Goal: Navigation & Orientation: Find specific page/section

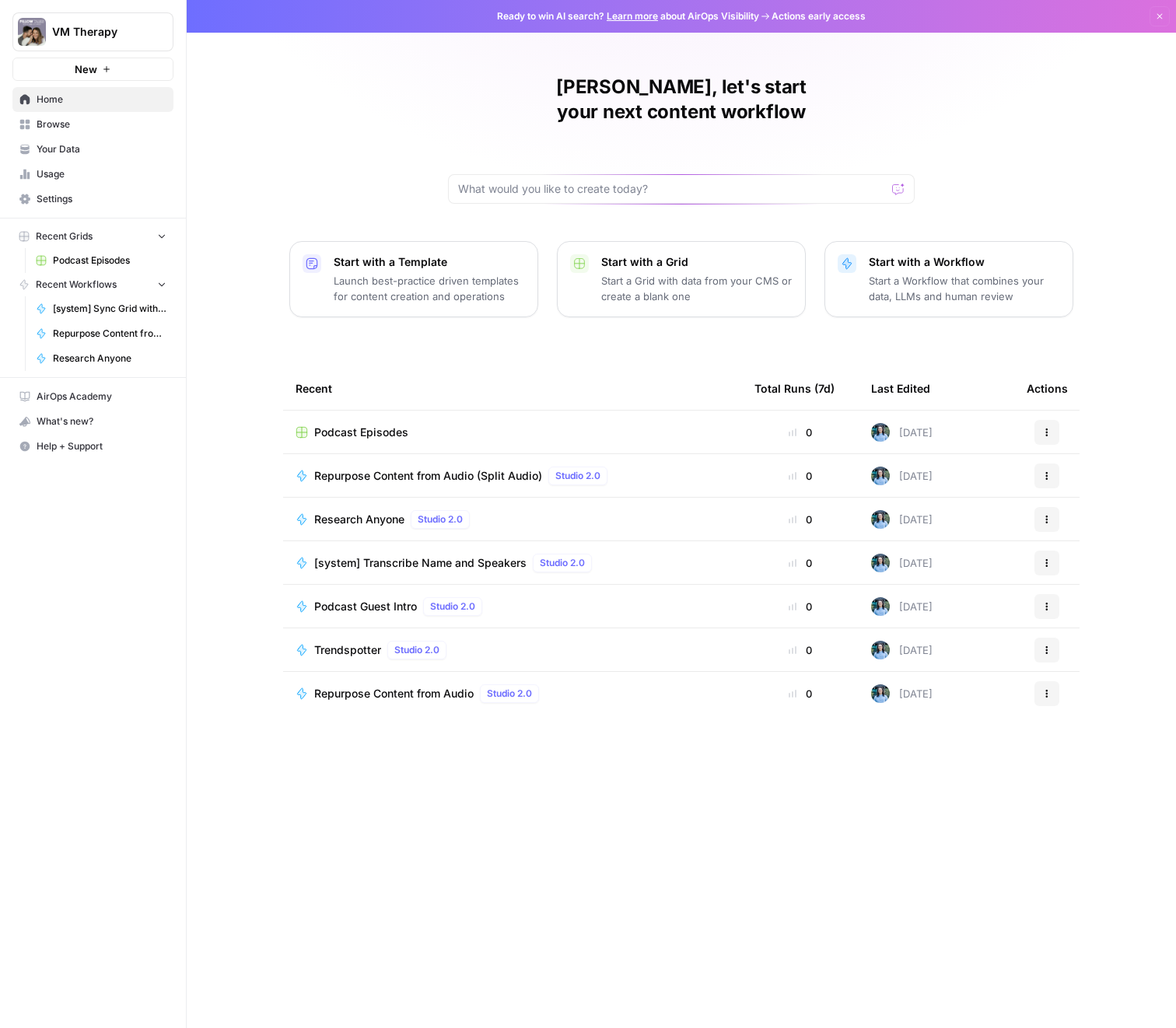
click at [82, 125] on span "Browse" at bounding box center [101, 124] width 130 height 14
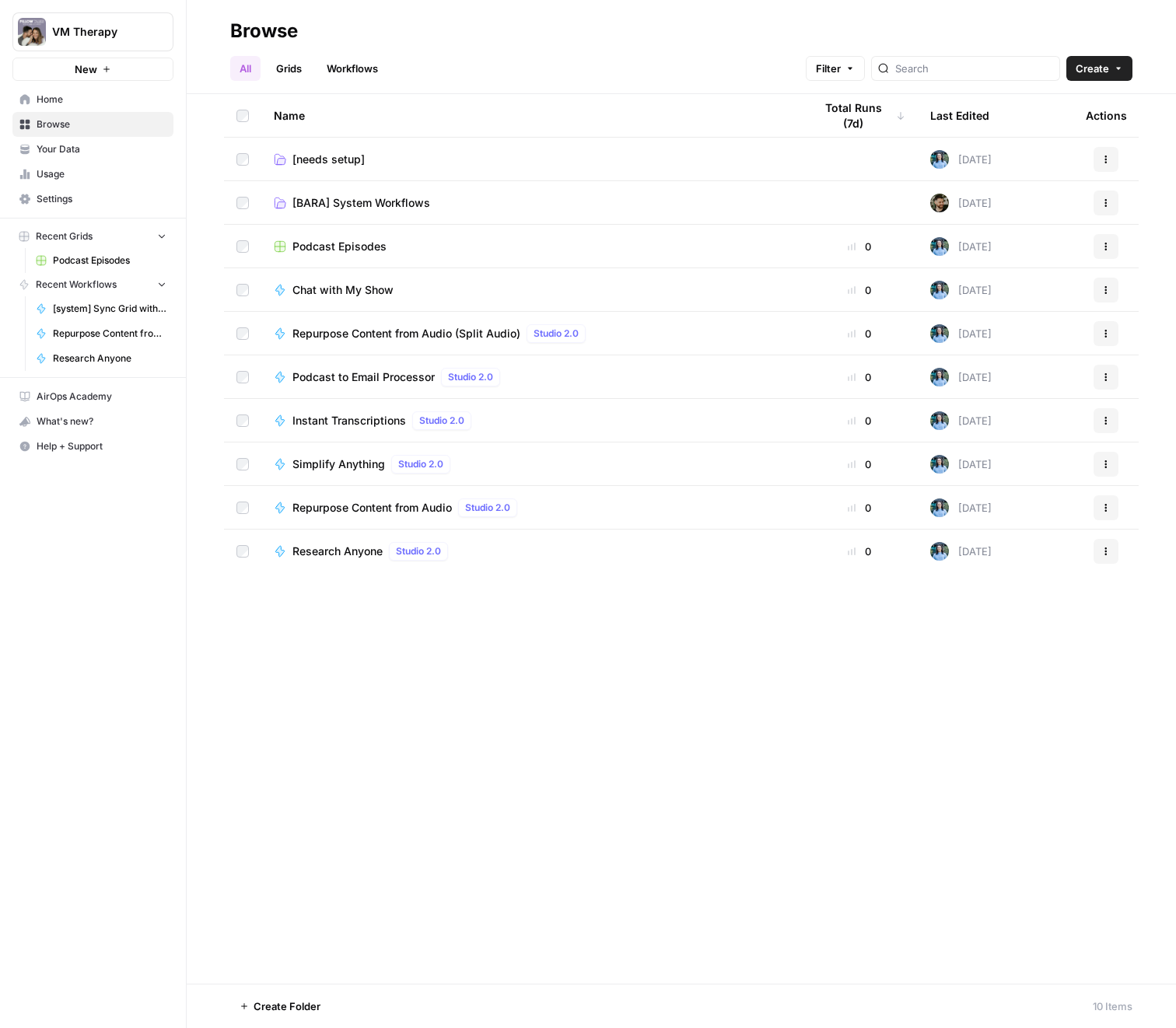
click at [68, 31] on span "VM Therapy" at bounding box center [100, 32] width 94 height 16
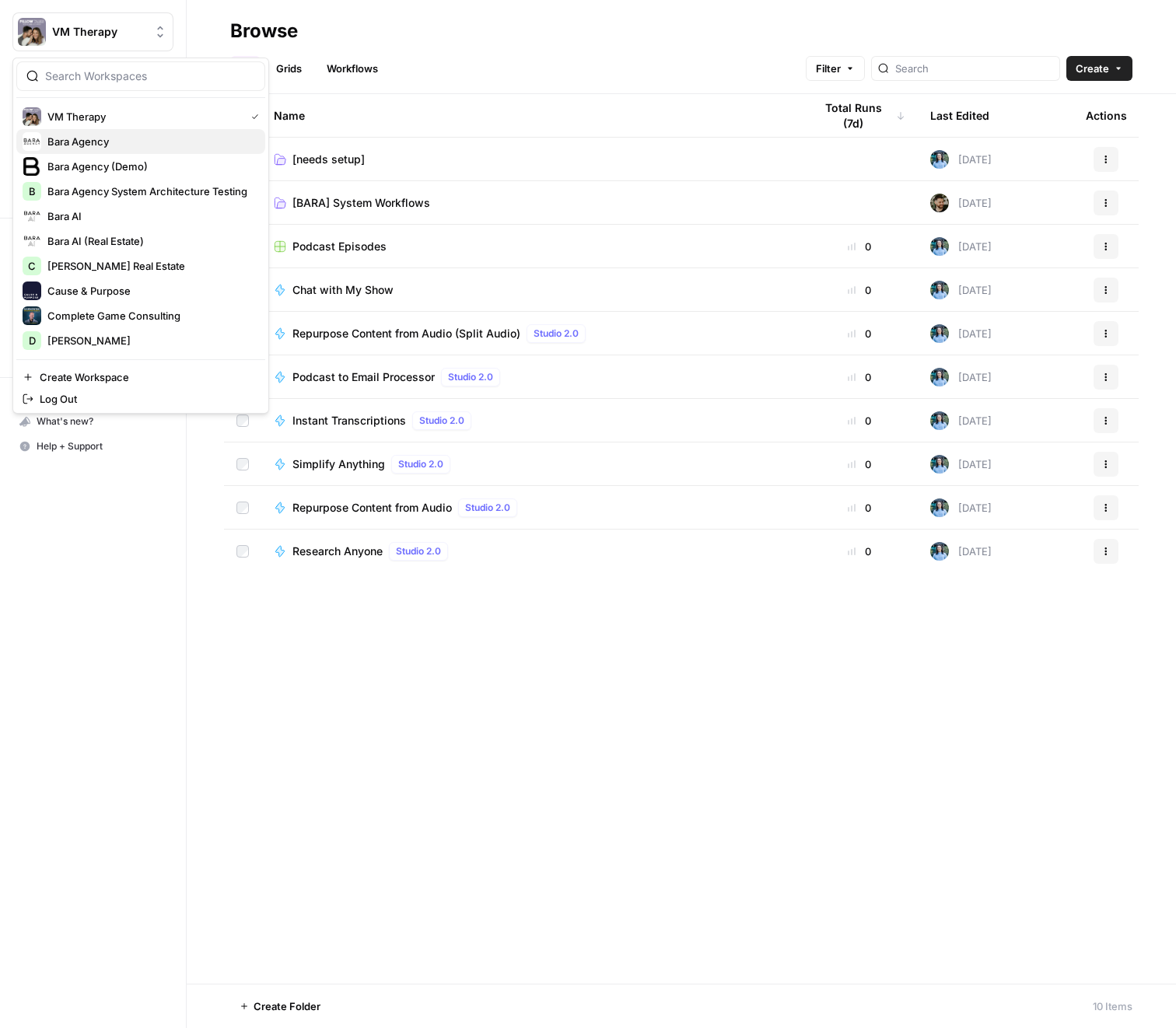
click at [128, 134] on span "Bara Agency" at bounding box center [149, 142] width 205 height 16
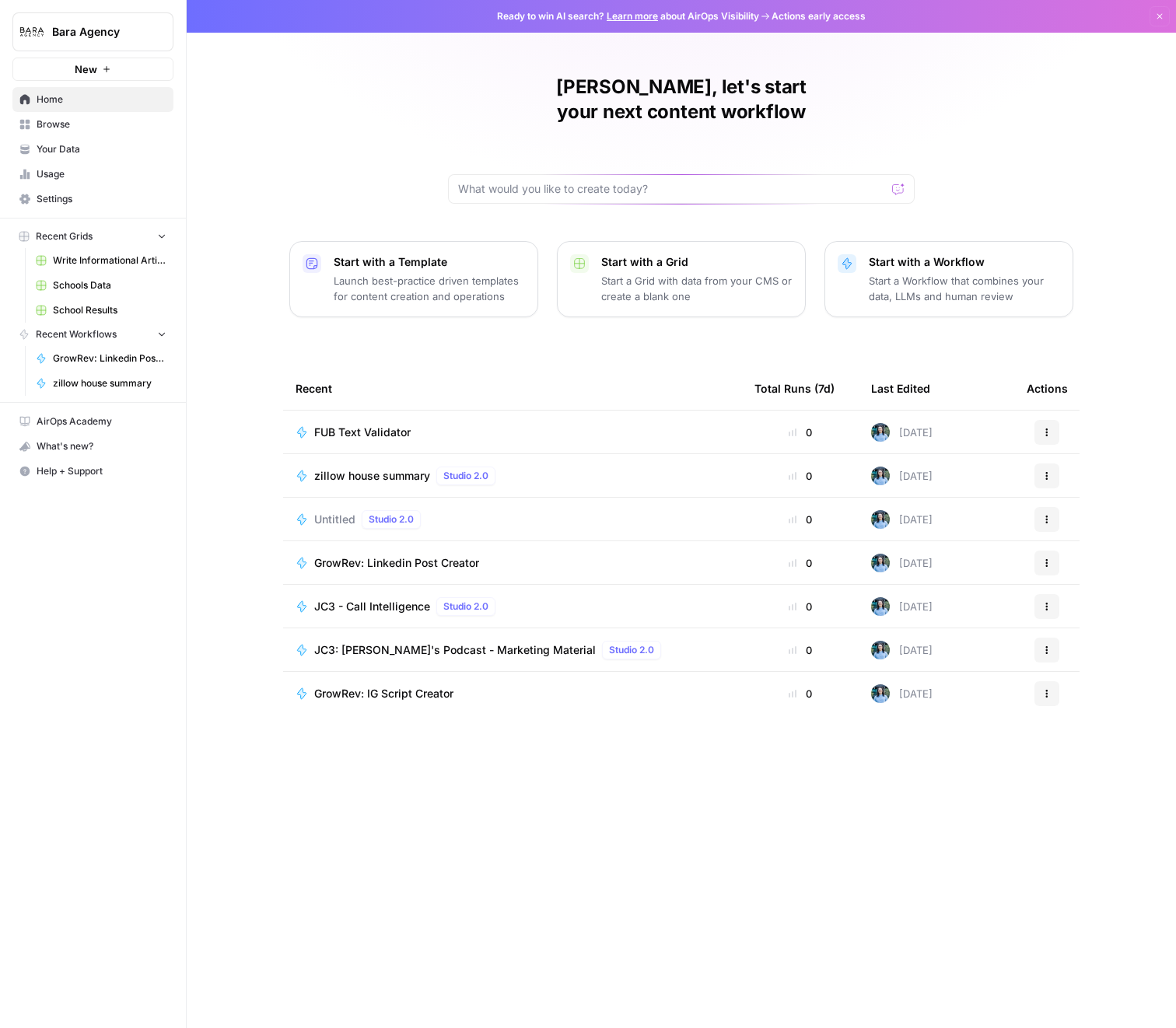
click at [100, 124] on span "Browse" at bounding box center [101, 124] width 130 height 14
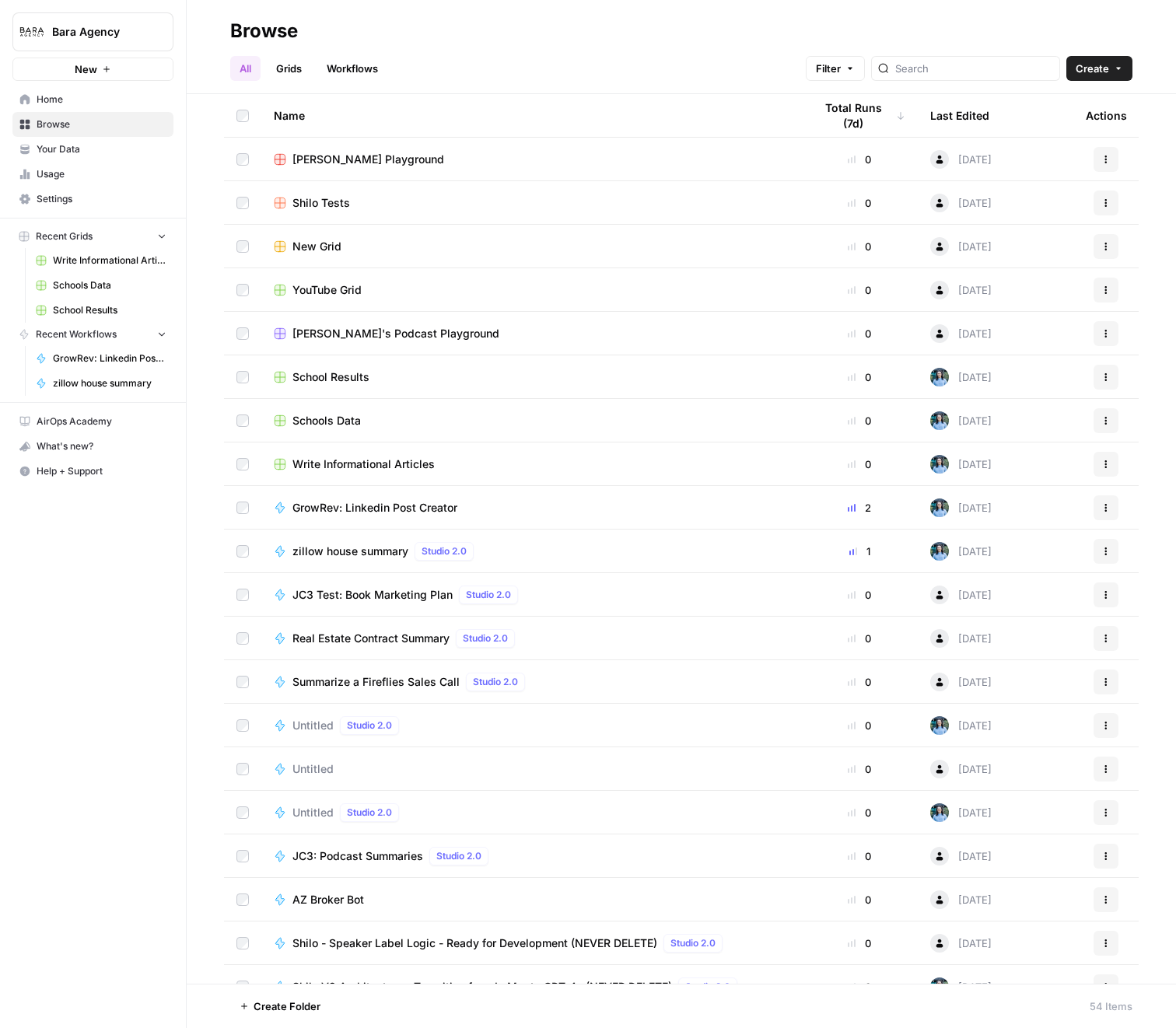
click at [108, 30] on span "Bara Agency" at bounding box center [100, 32] width 94 height 16
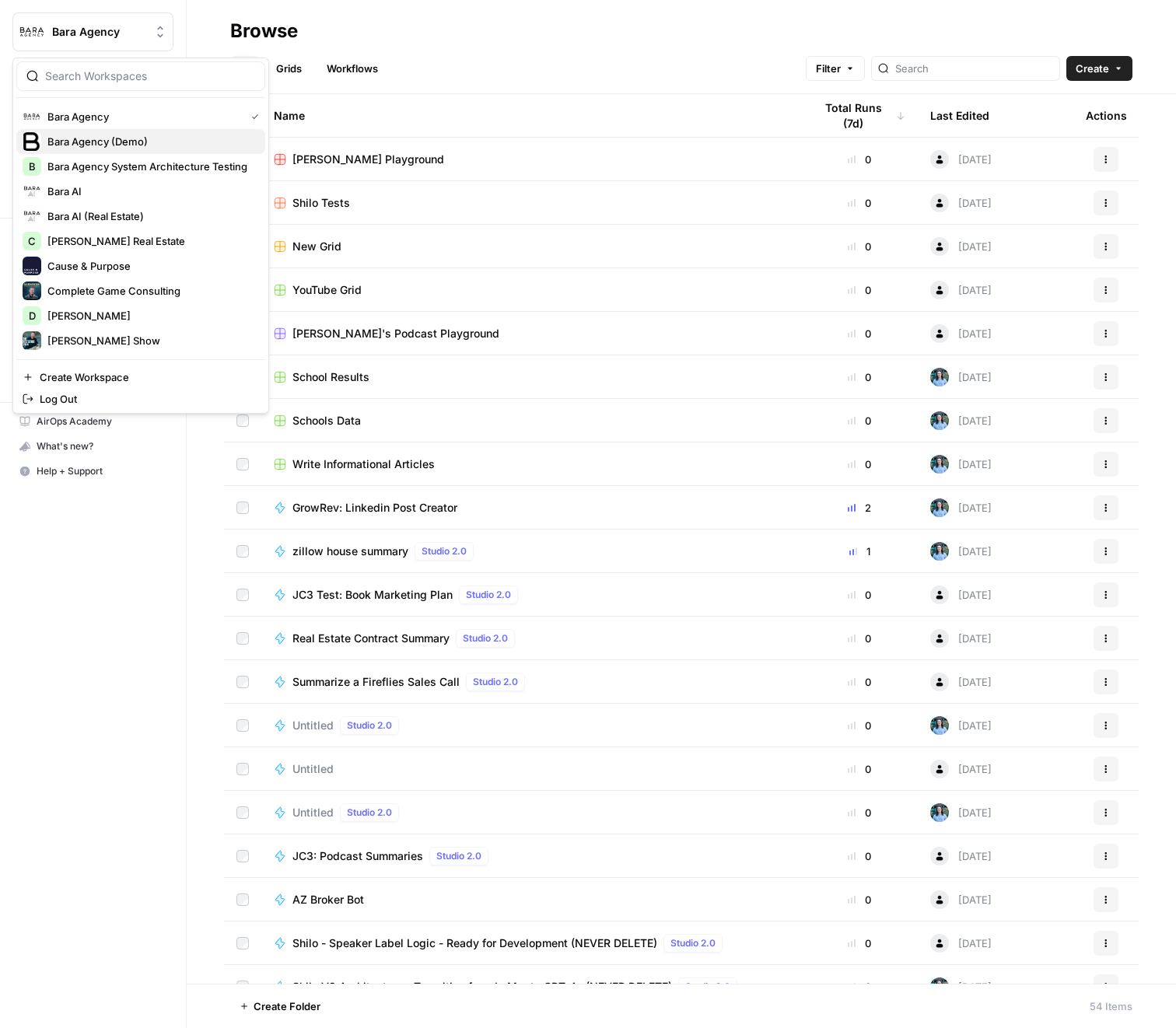
click at [109, 143] on span "Bara Agency (Demo)" at bounding box center [149, 142] width 205 height 16
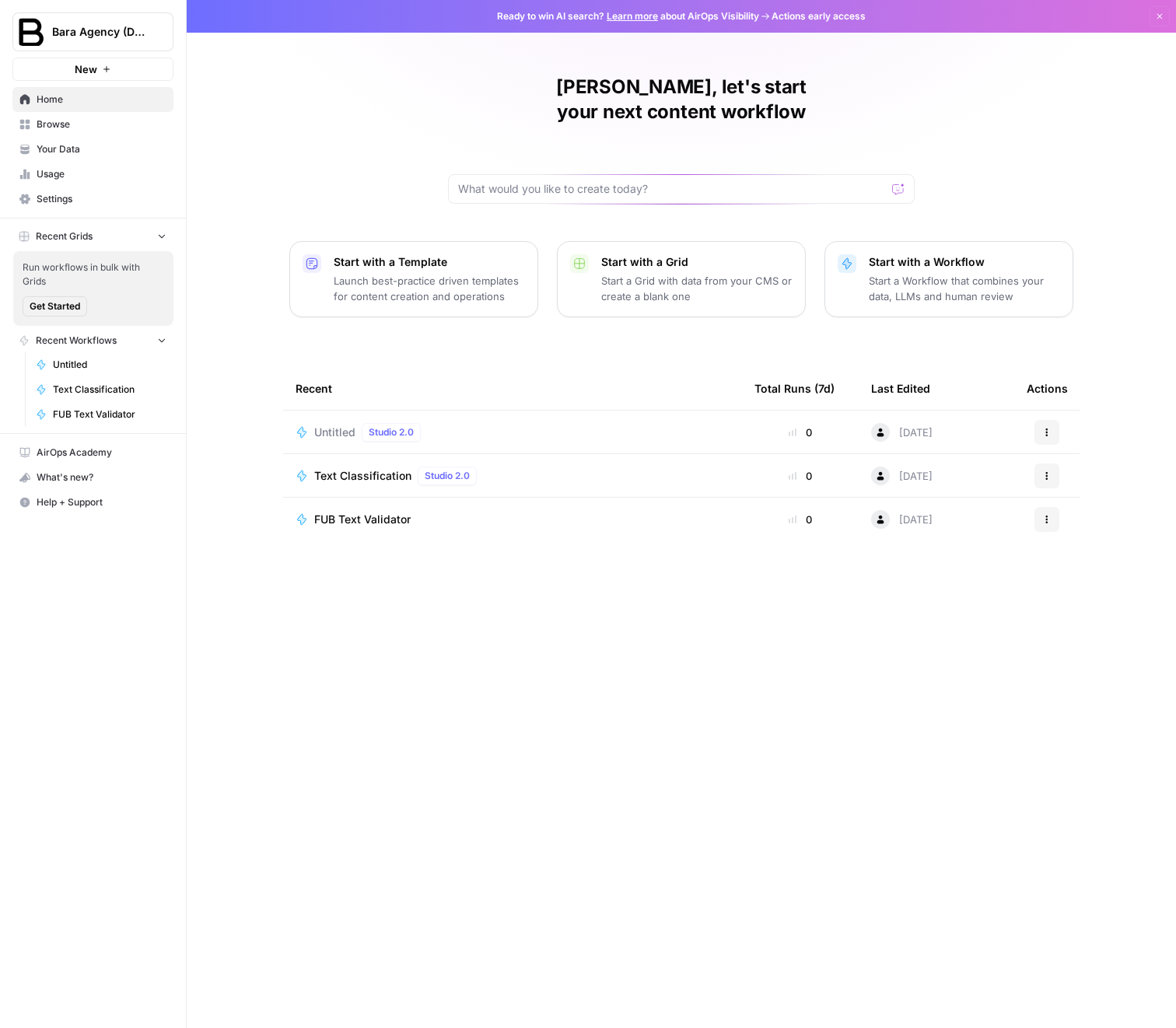
click at [121, 28] on span "Bara Agency (Demo)" at bounding box center [100, 32] width 94 height 16
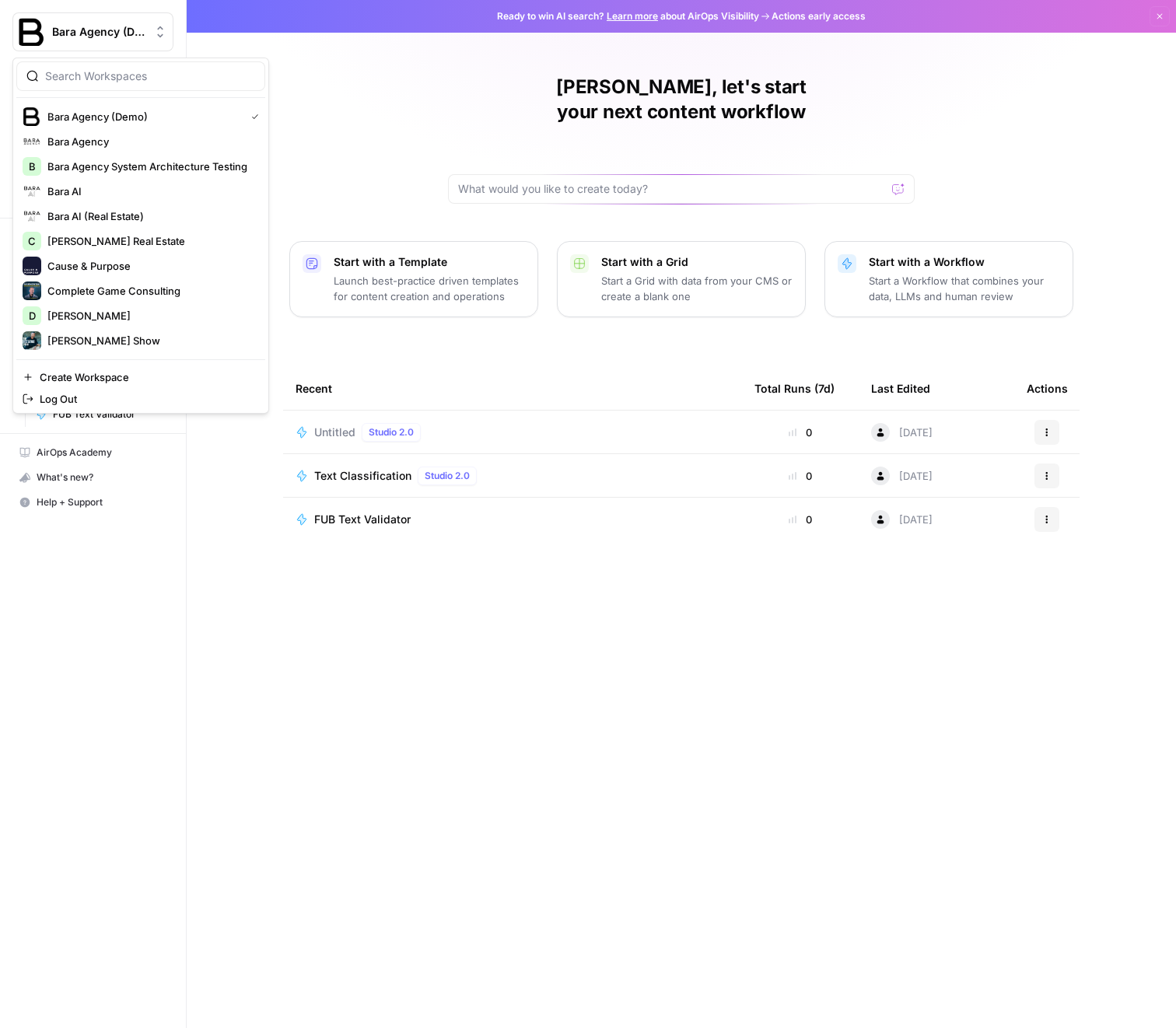
click at [394, 299] on div "Justin, let's start your next content workflow Start with a Template Launch bes…" at bounding box center [681, 514] width 989 height 1028
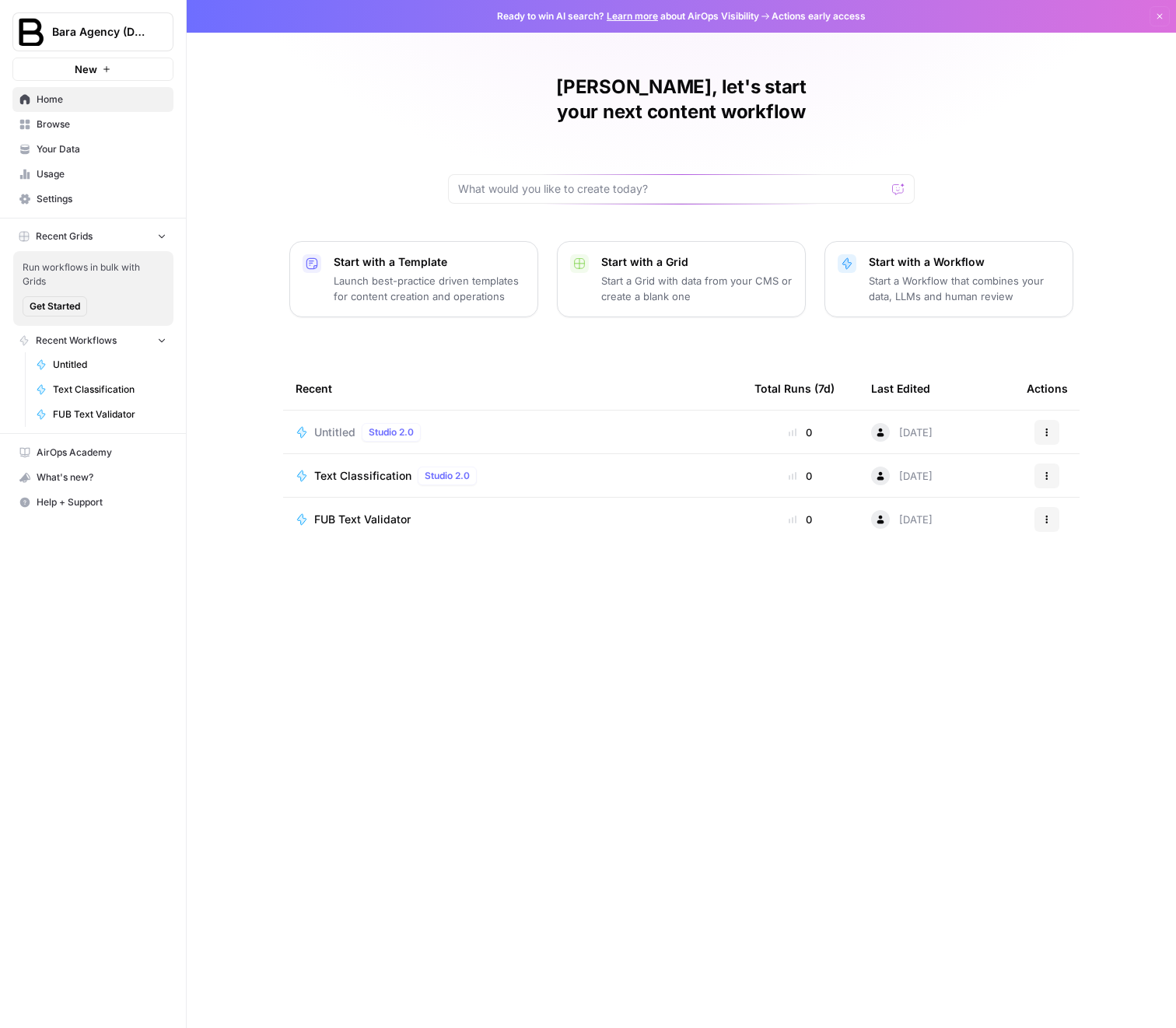
click at [83, 132] on link "Browse" at bounding box center [92, 124] width 161 height 25
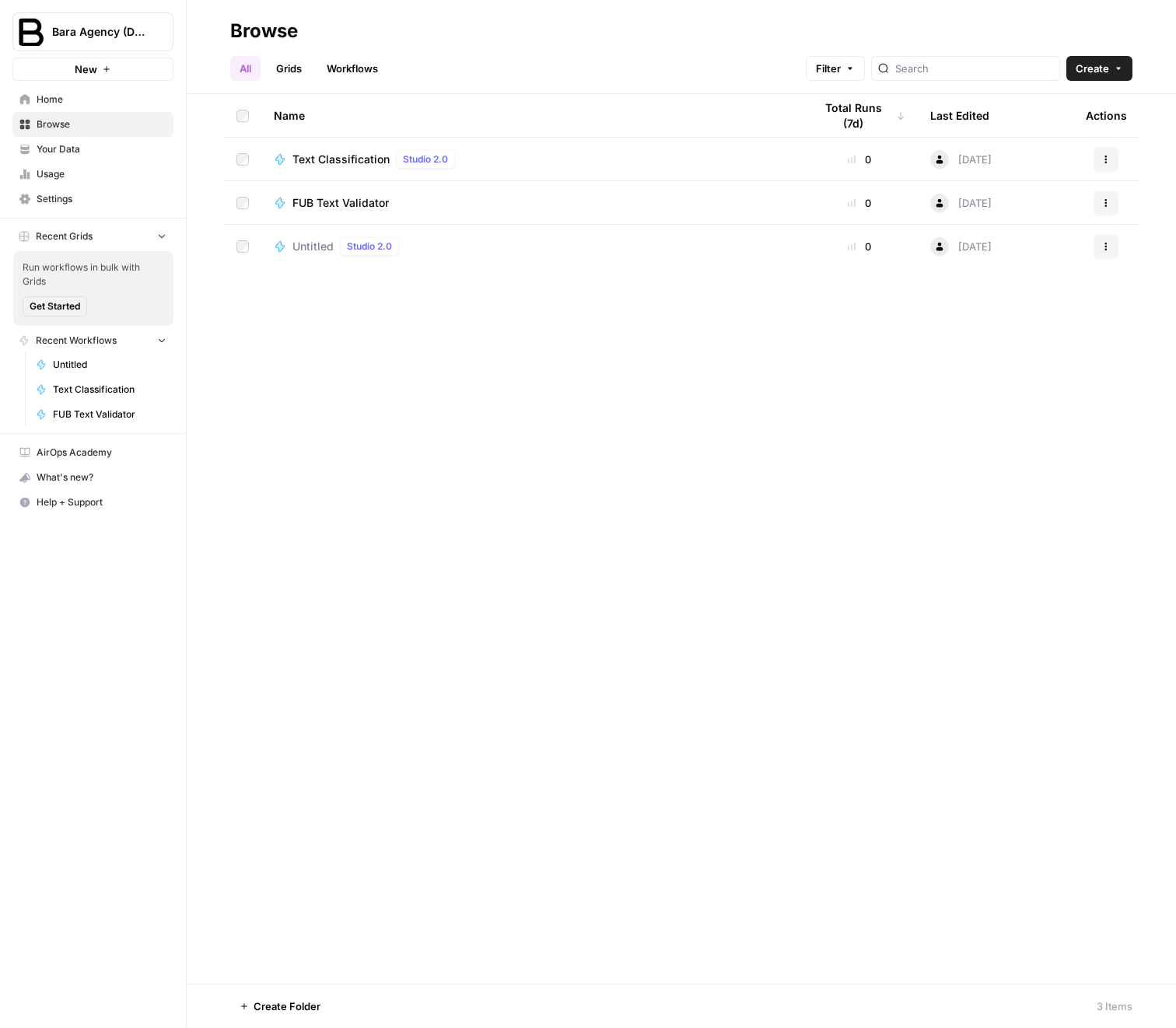
click at [99, 29] on span "Bara Agency (Demo)" at bounding box center [100, 32] width 94 height 16
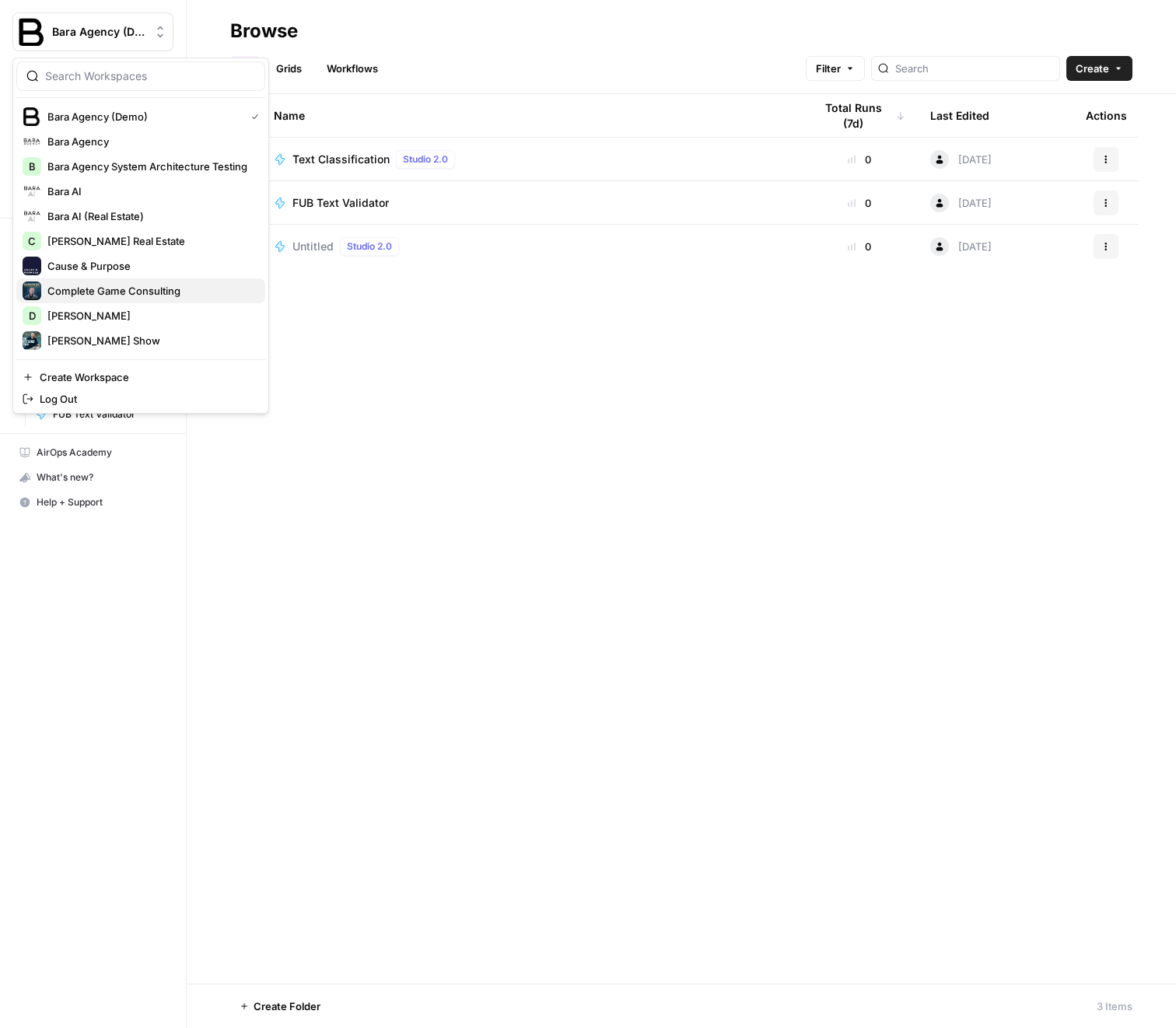
click at [135, 289] on span "Complete Game Consulting" at bounding box center [149, 291] width 205 height 16
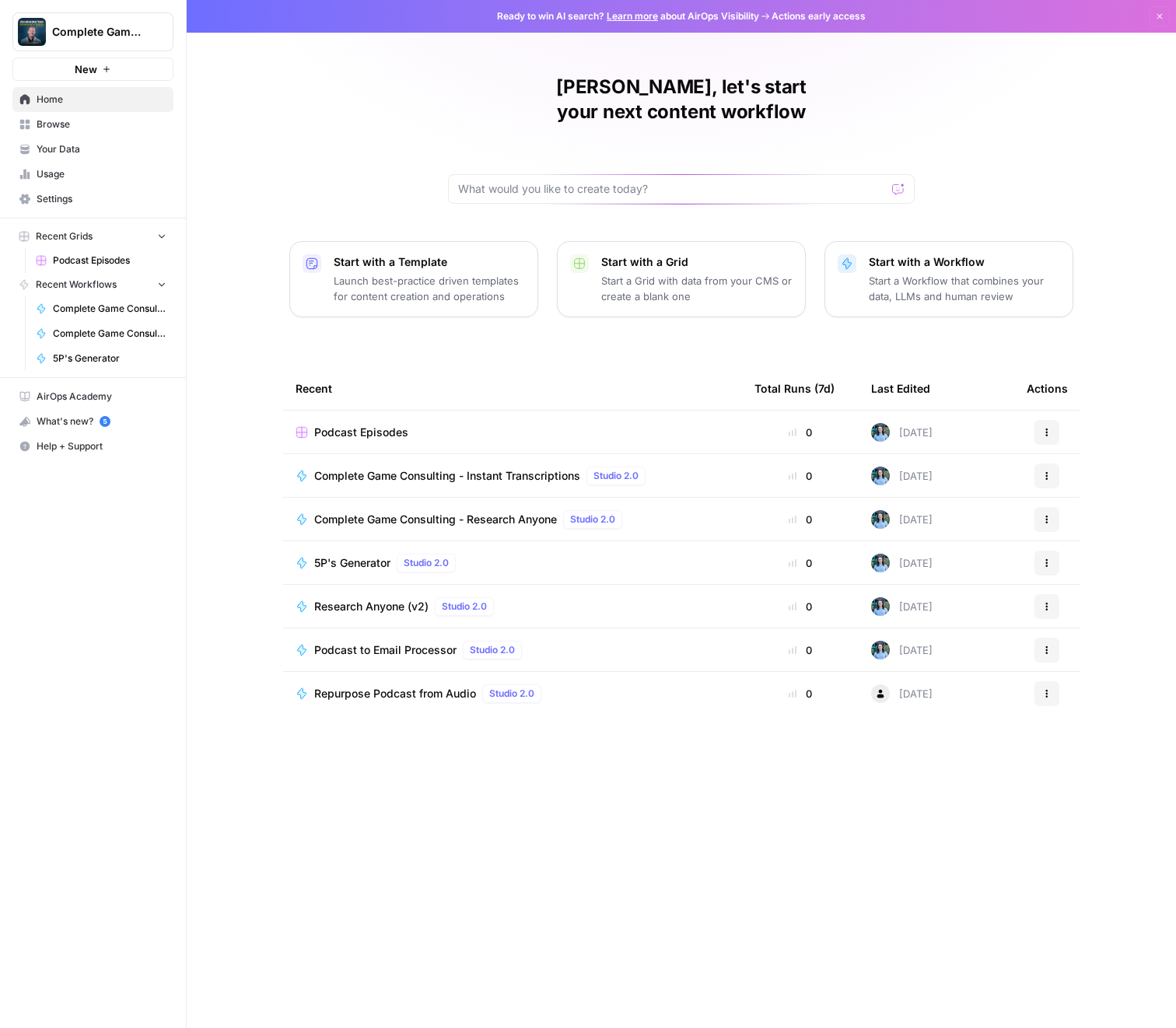
click at [108, 124] on span "Browse" at bounding box center [101, 124] width 130 height 14
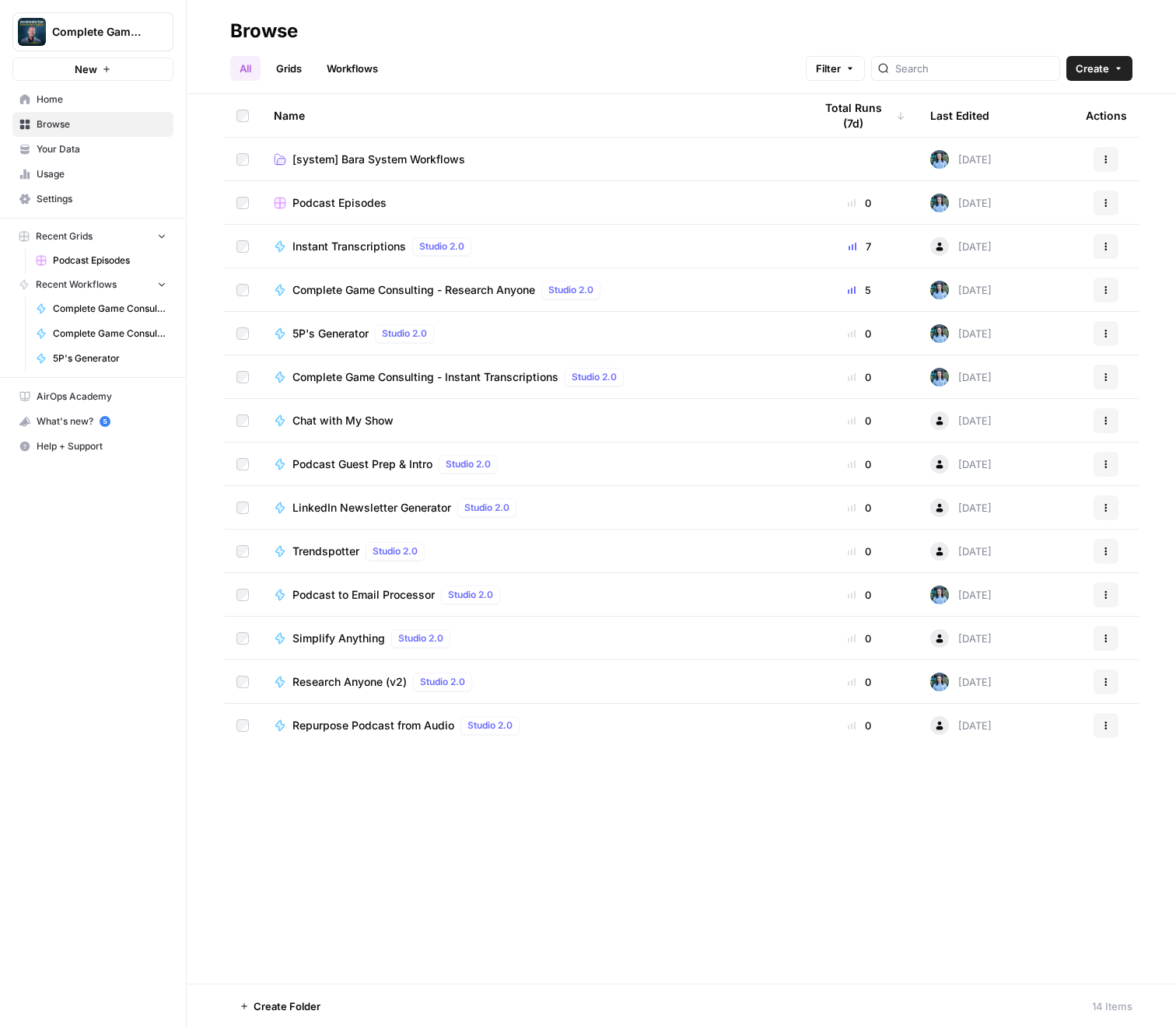
click at [84, 40] on button "Complete Game Consulting" at bounding box center [92, 32] width 161 height 39
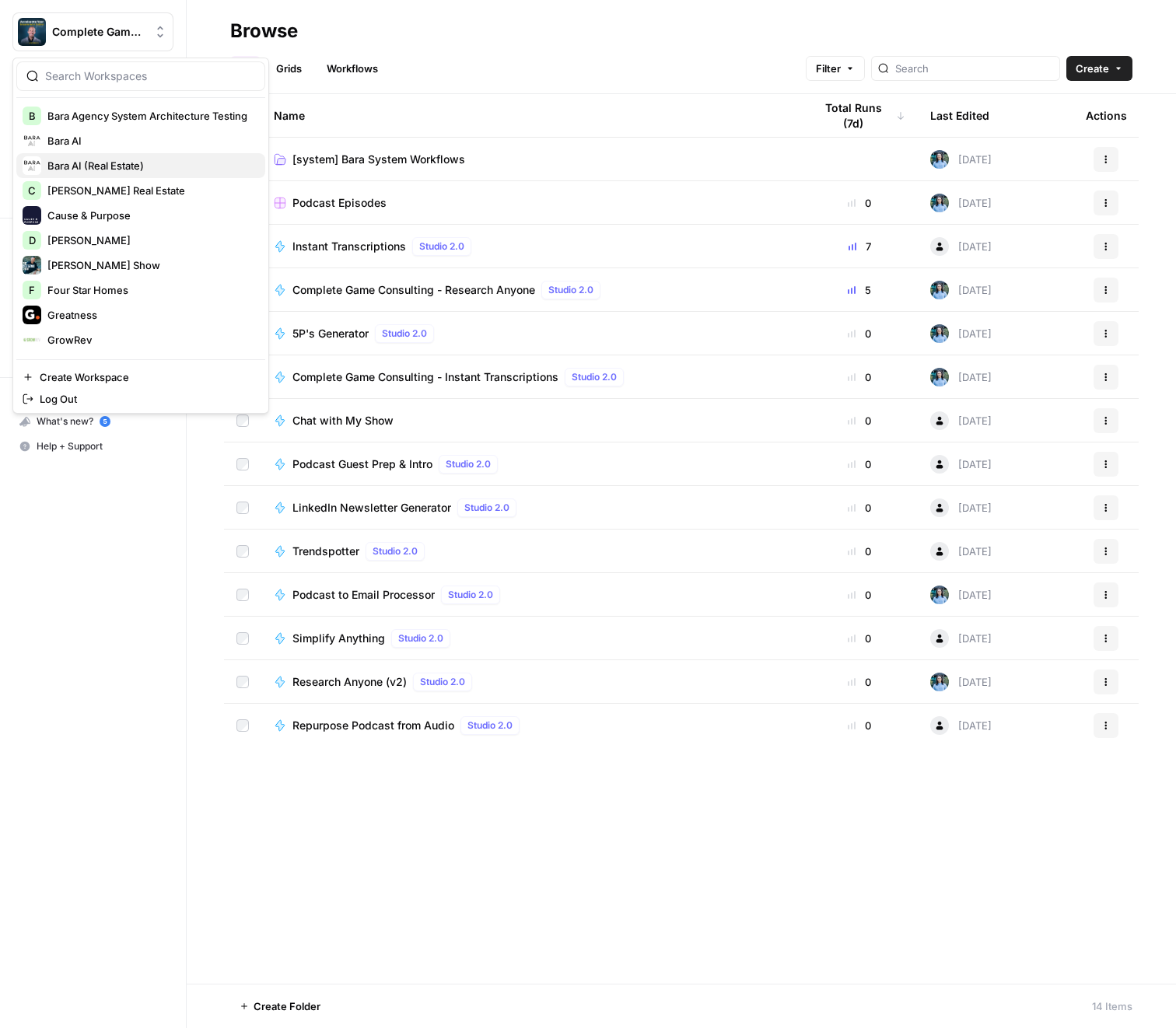
scroll to position [76, 0]
click at [132, 258] on span "[PERSON_NAME] Show" at bounding box center [149, 265] width 205 height 16
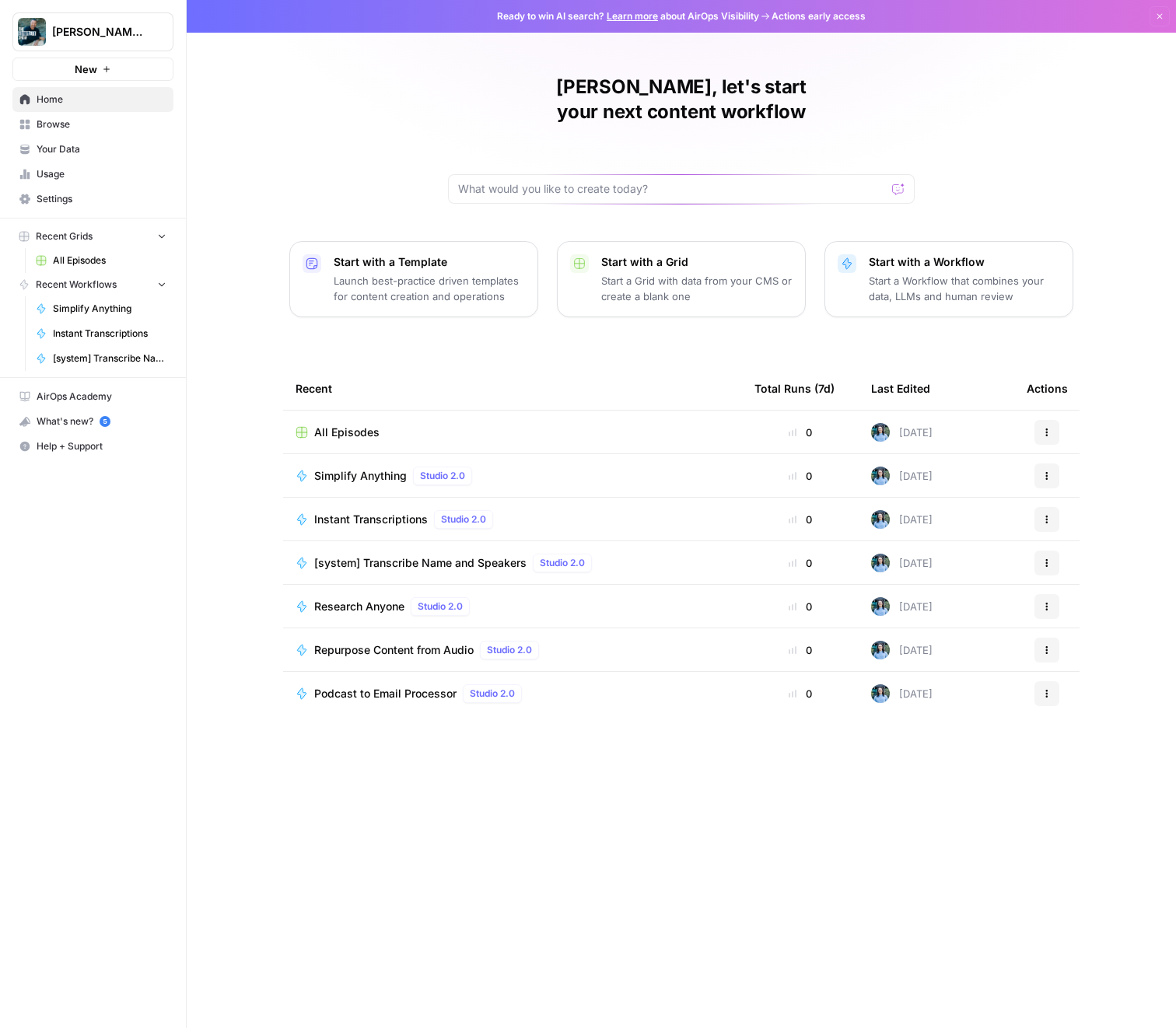
click at [109, 119] on span "Browse" at bounding box center [101, 124] width 130 height 14
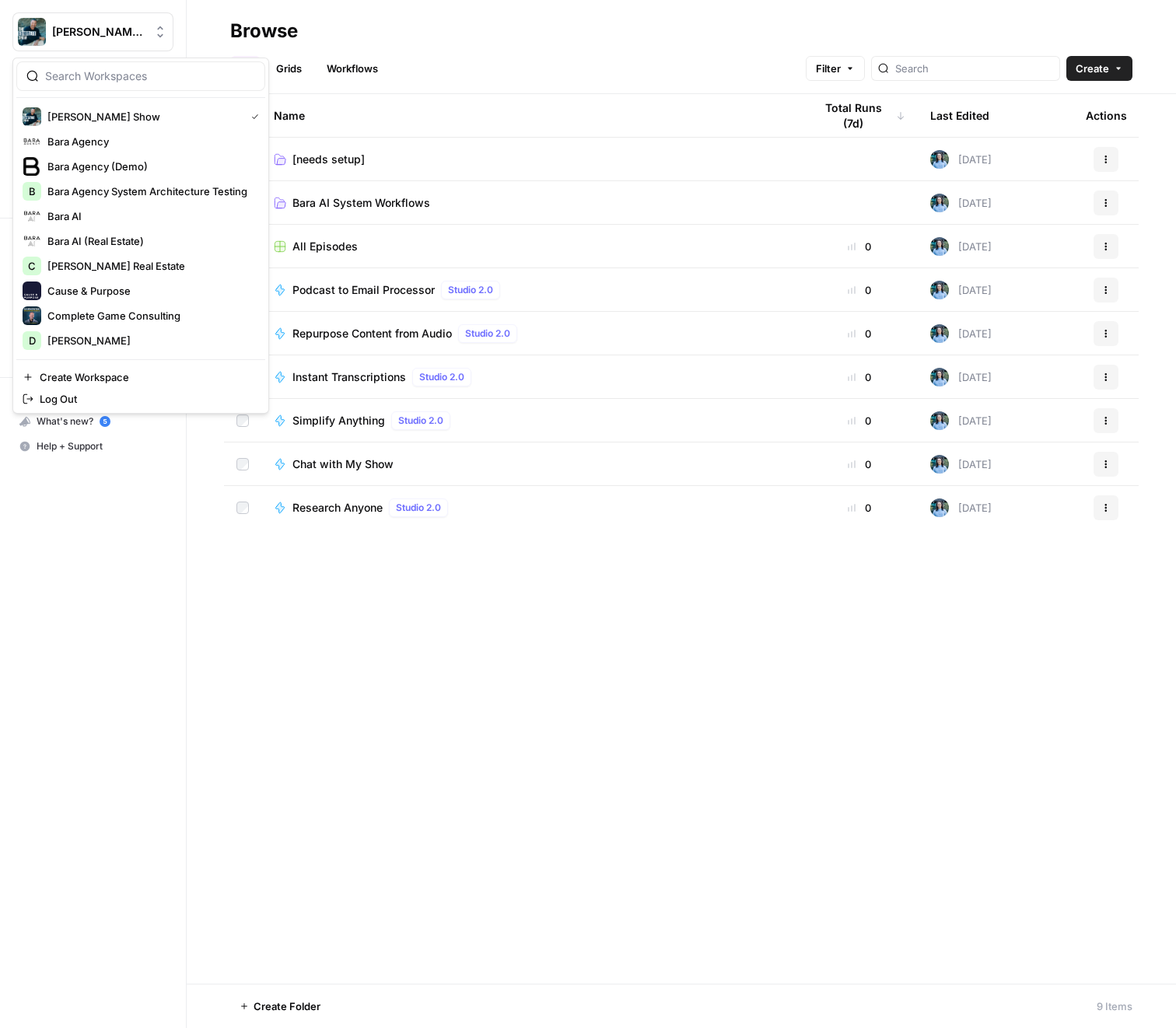
click at [106, 39] on span "[PERSON_NAME] Show" at bounding box center [100, 32] width 94 height 16
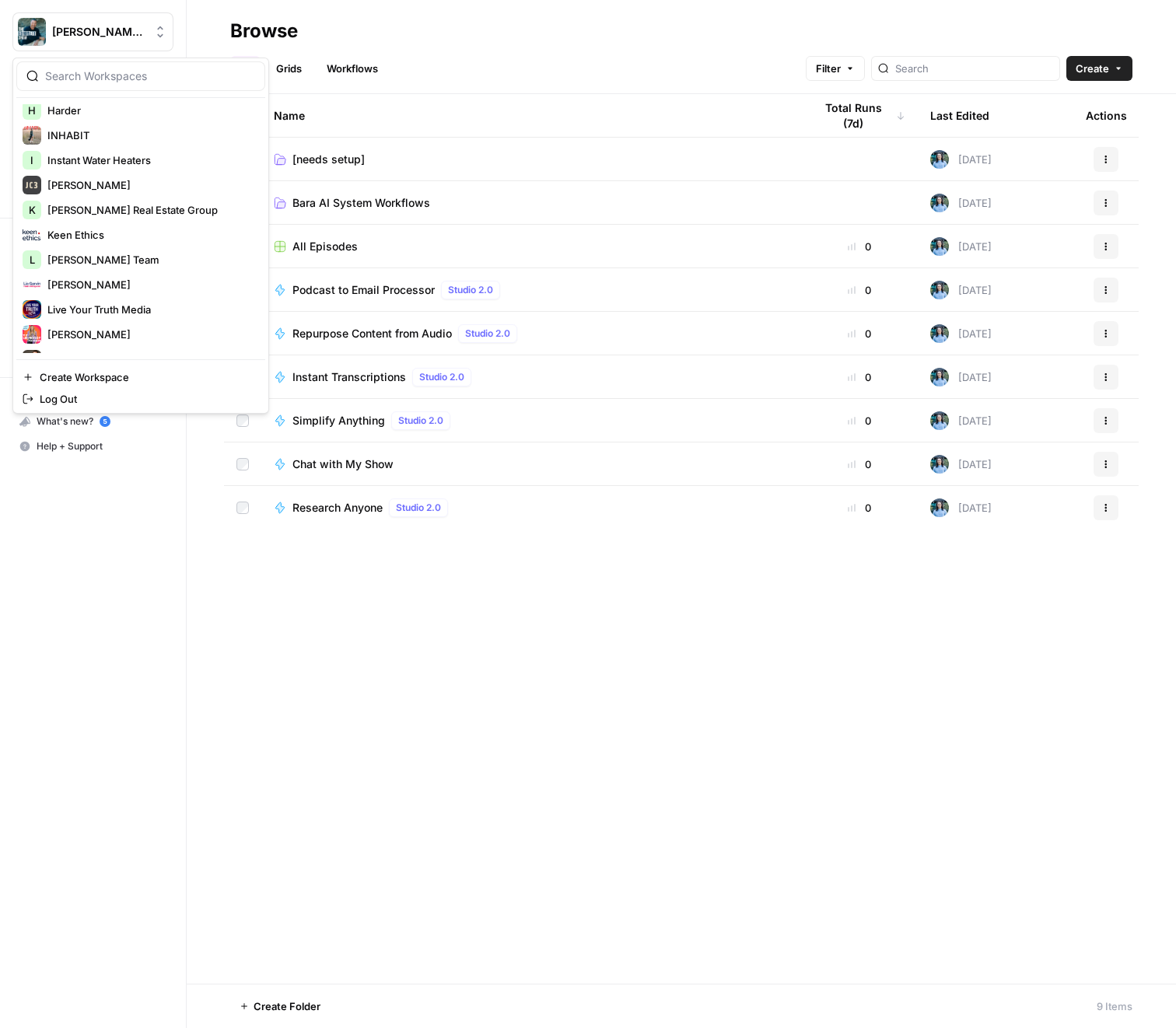
scroll to position [331, 0]
click at [126, 327] on span "[PERSON_NAME]" at bounding box center [149, 333] width 205 height 16
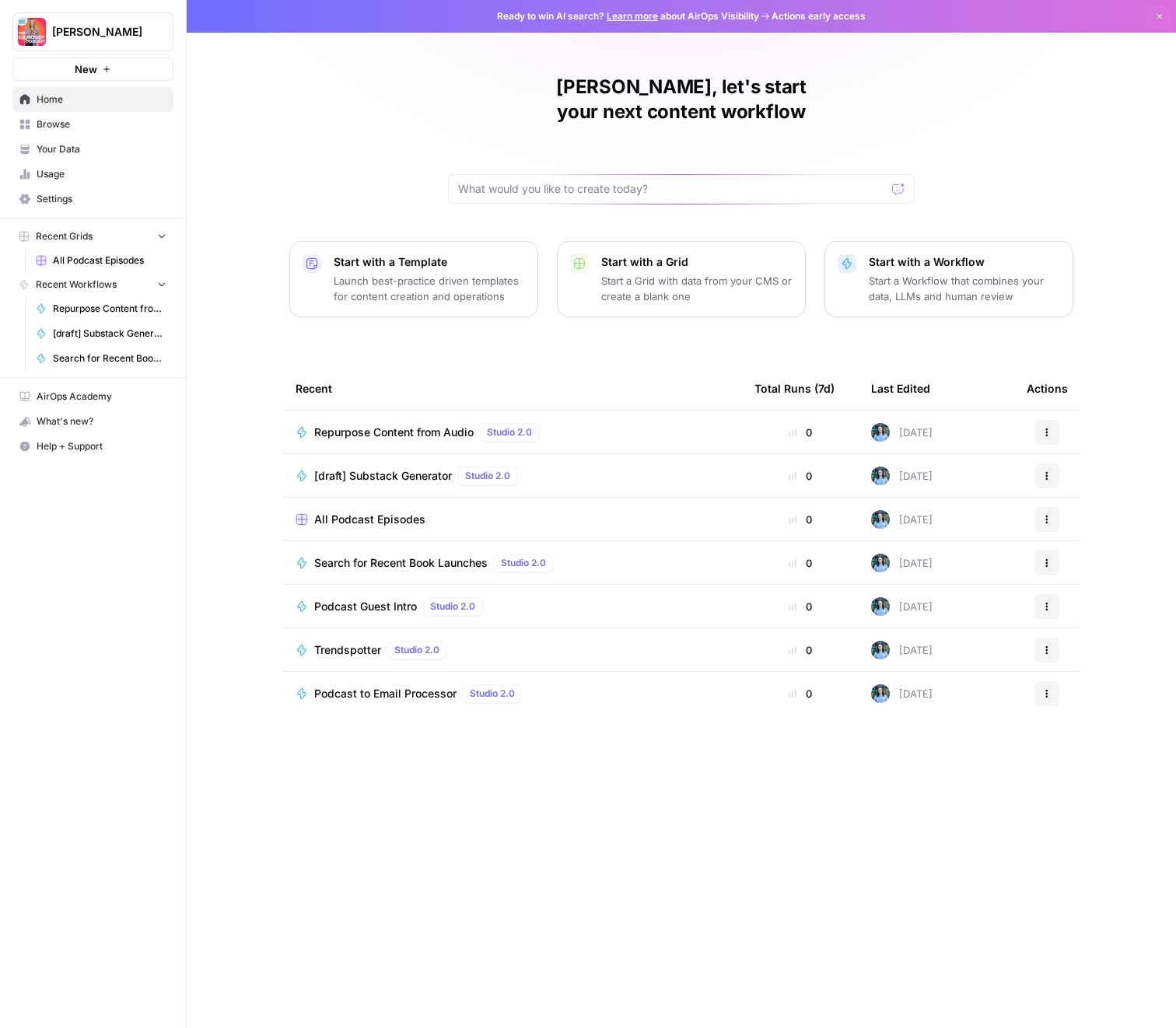
click at [66, 125] on span "Browse" at bounding box center [101, 124] width 130 height 14
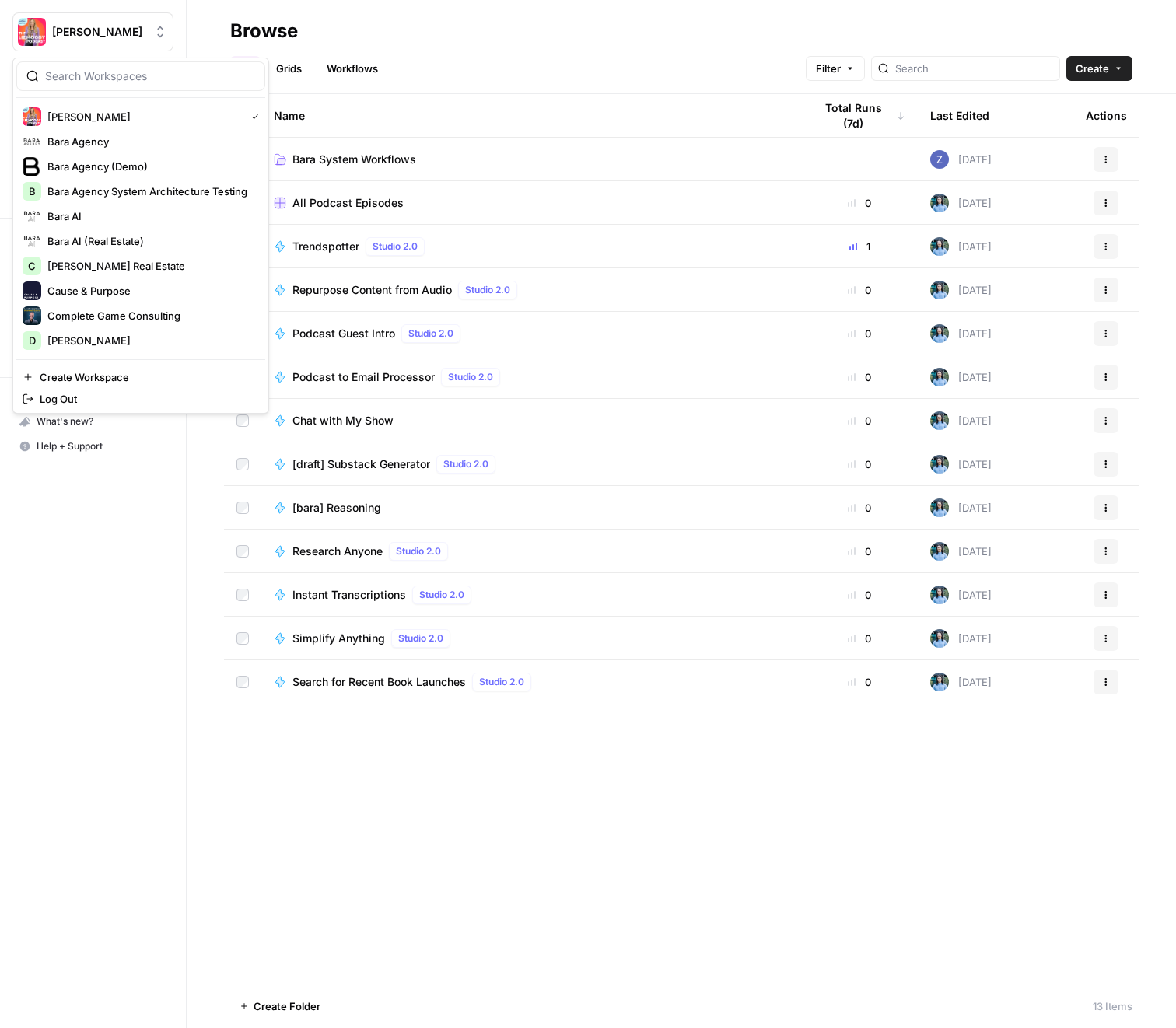
click at [108, 31] on span "[PERSON_NAME]" at bounding box center [100, 32] width 94 height 16
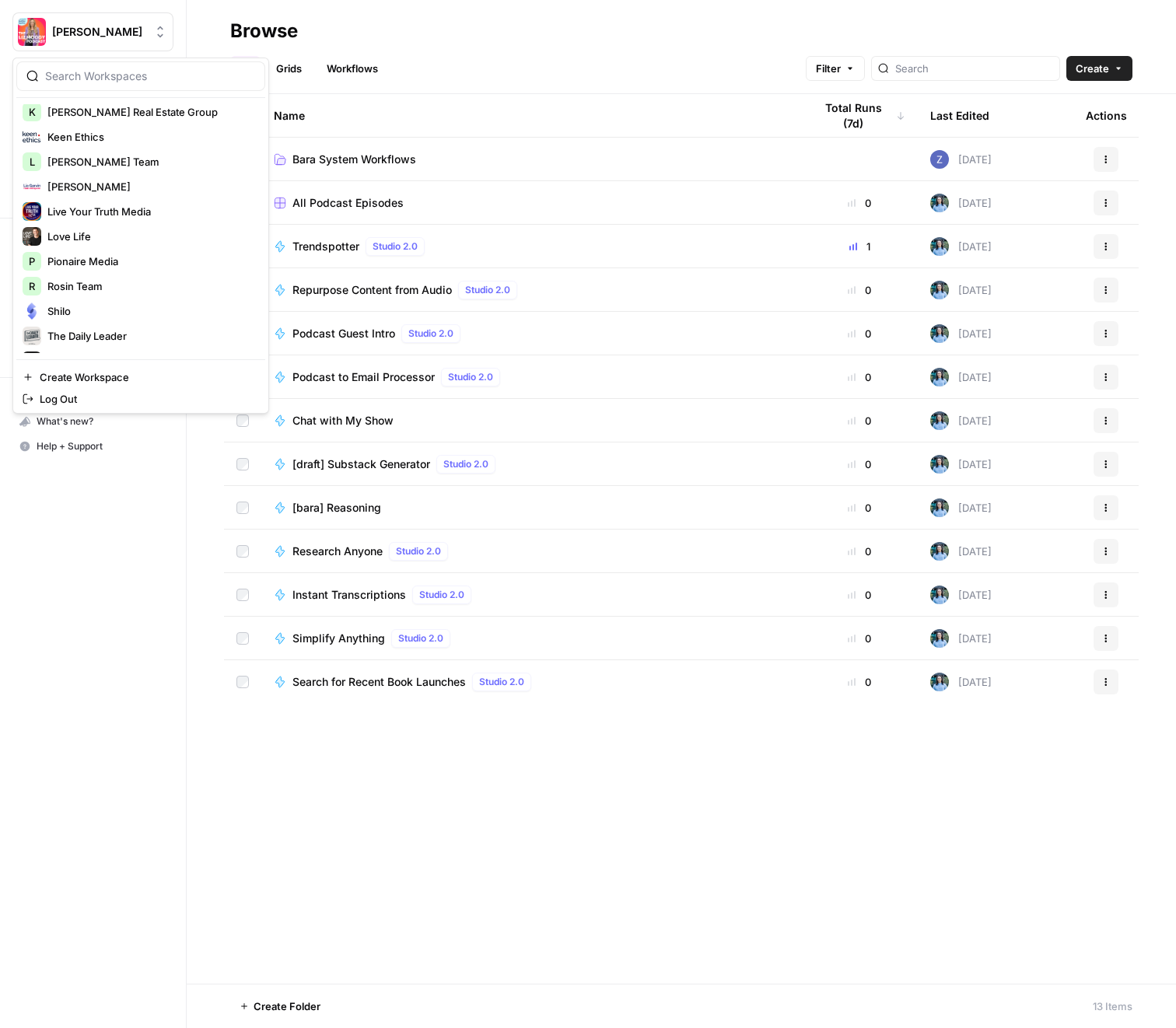
scroll to position [597, 0]
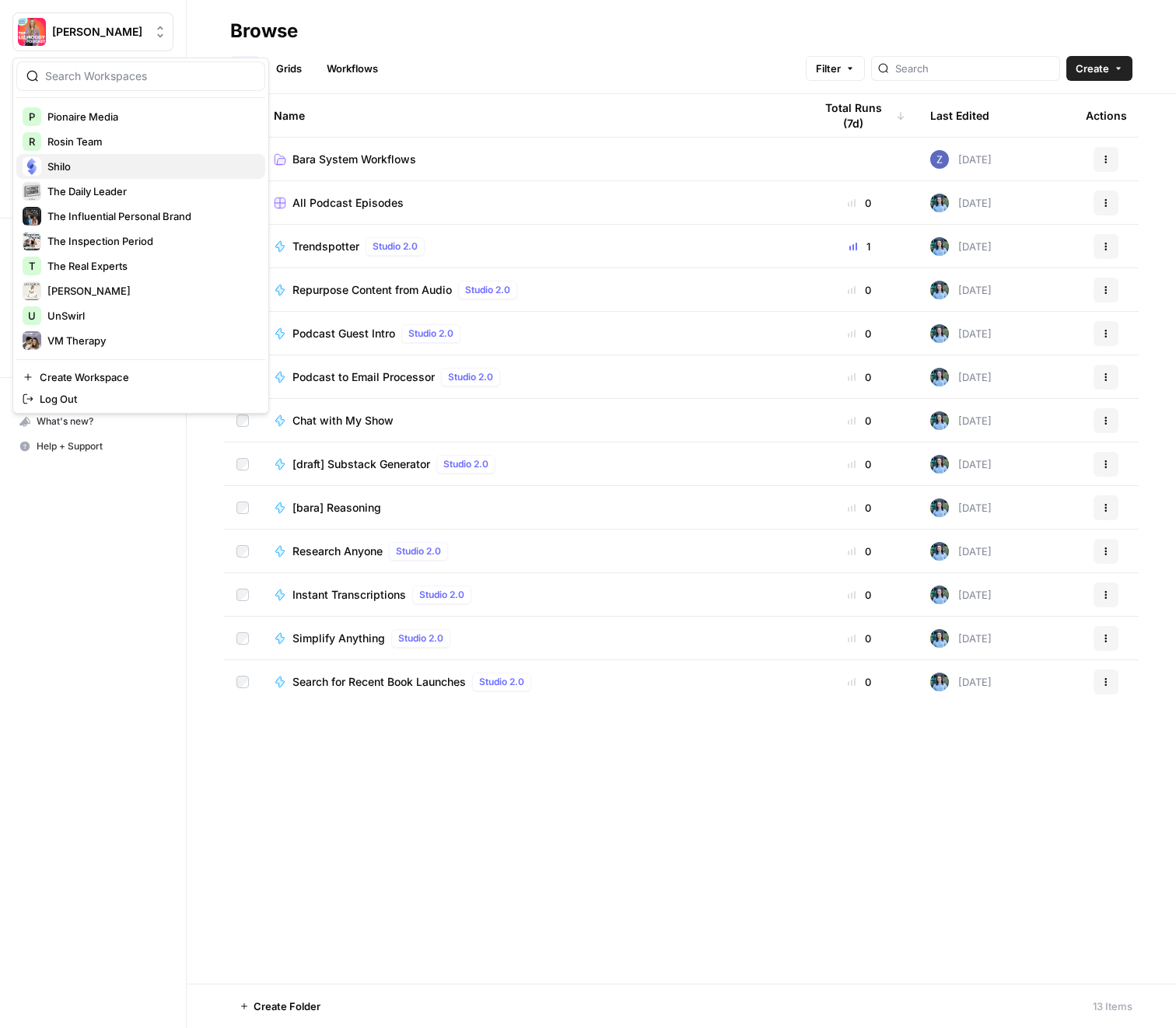
click at [110, 168] on span "Shilo" at bounding box center [149, 167] width 205 height 16
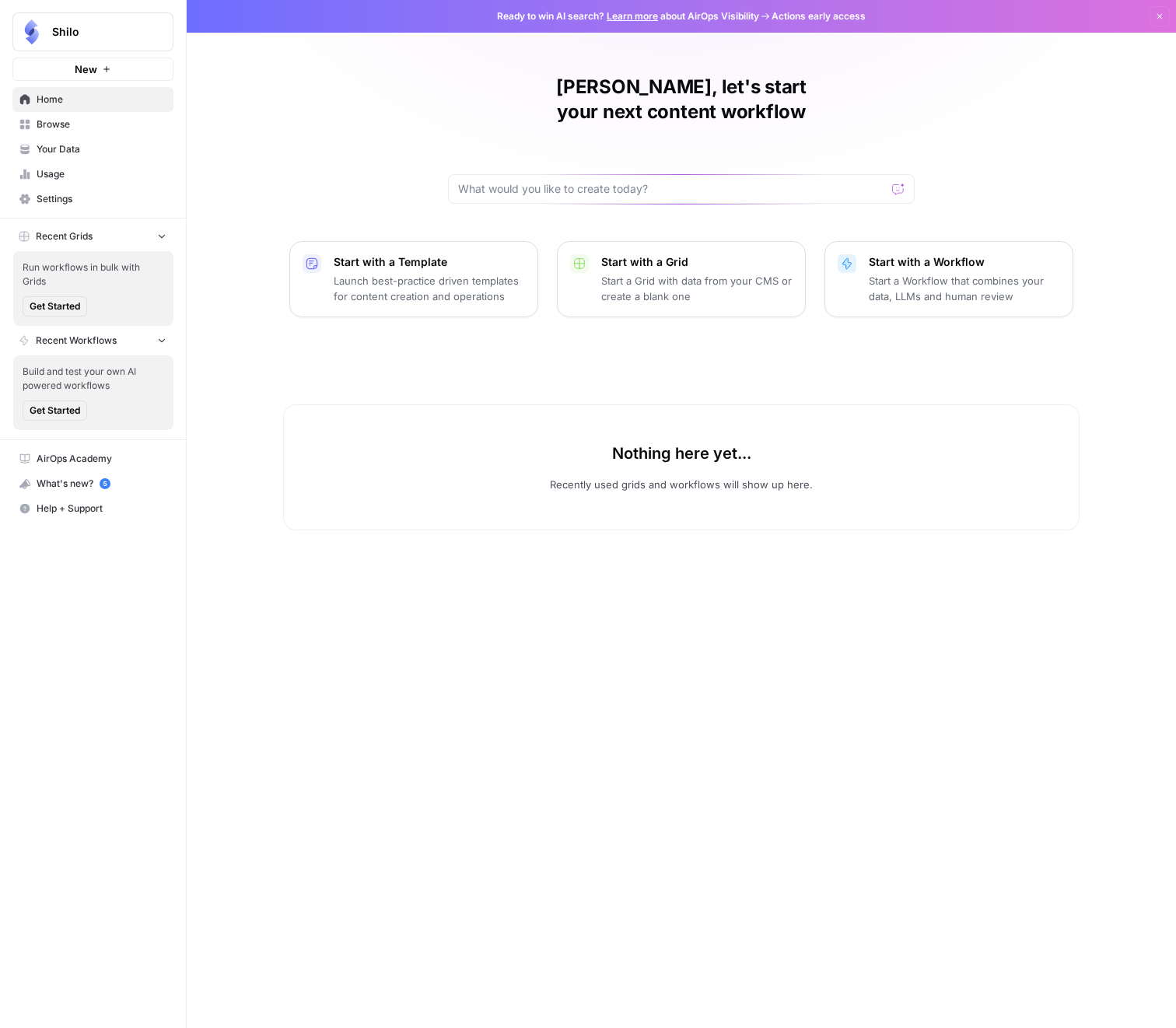
click at [78, 122] on span "Browse" at bounding box center [101, 124] width 130 height 14
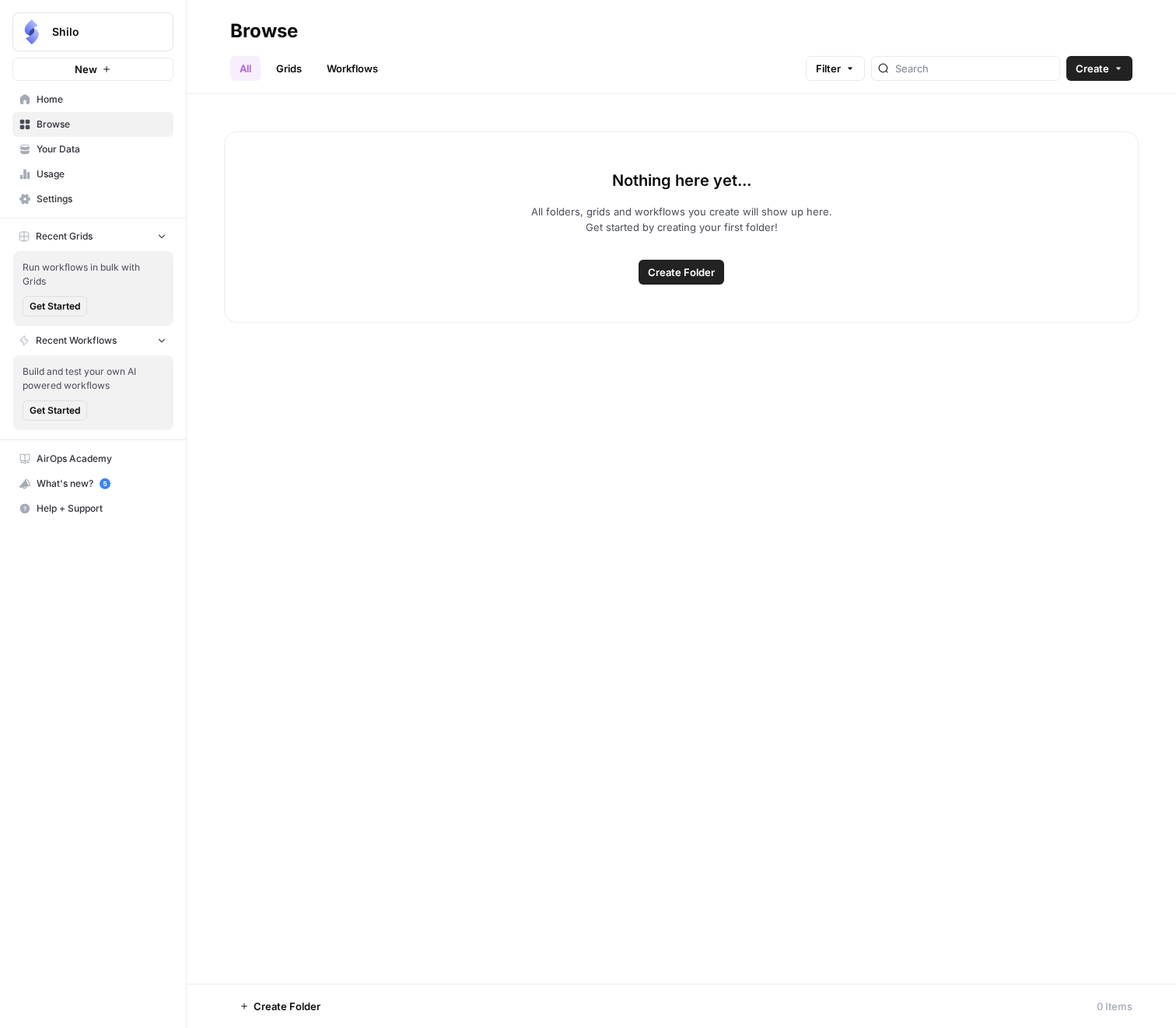
click at [78, 159] on link "Your Data" at bounding box center [92, 149] width 161 height 25
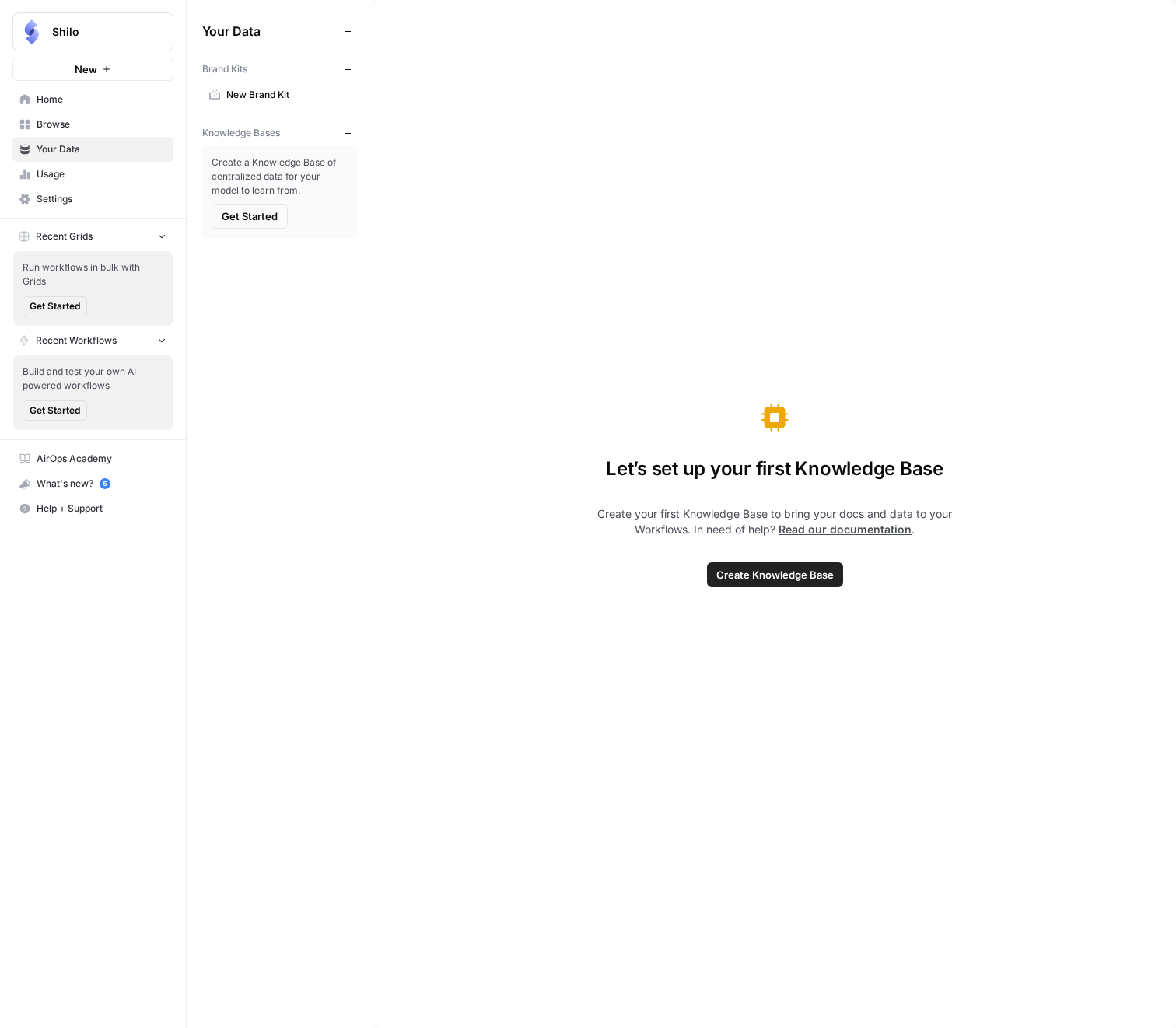
click at [78, 174] on span "Usage" at bounding box center [101, 174] width 130 height 14
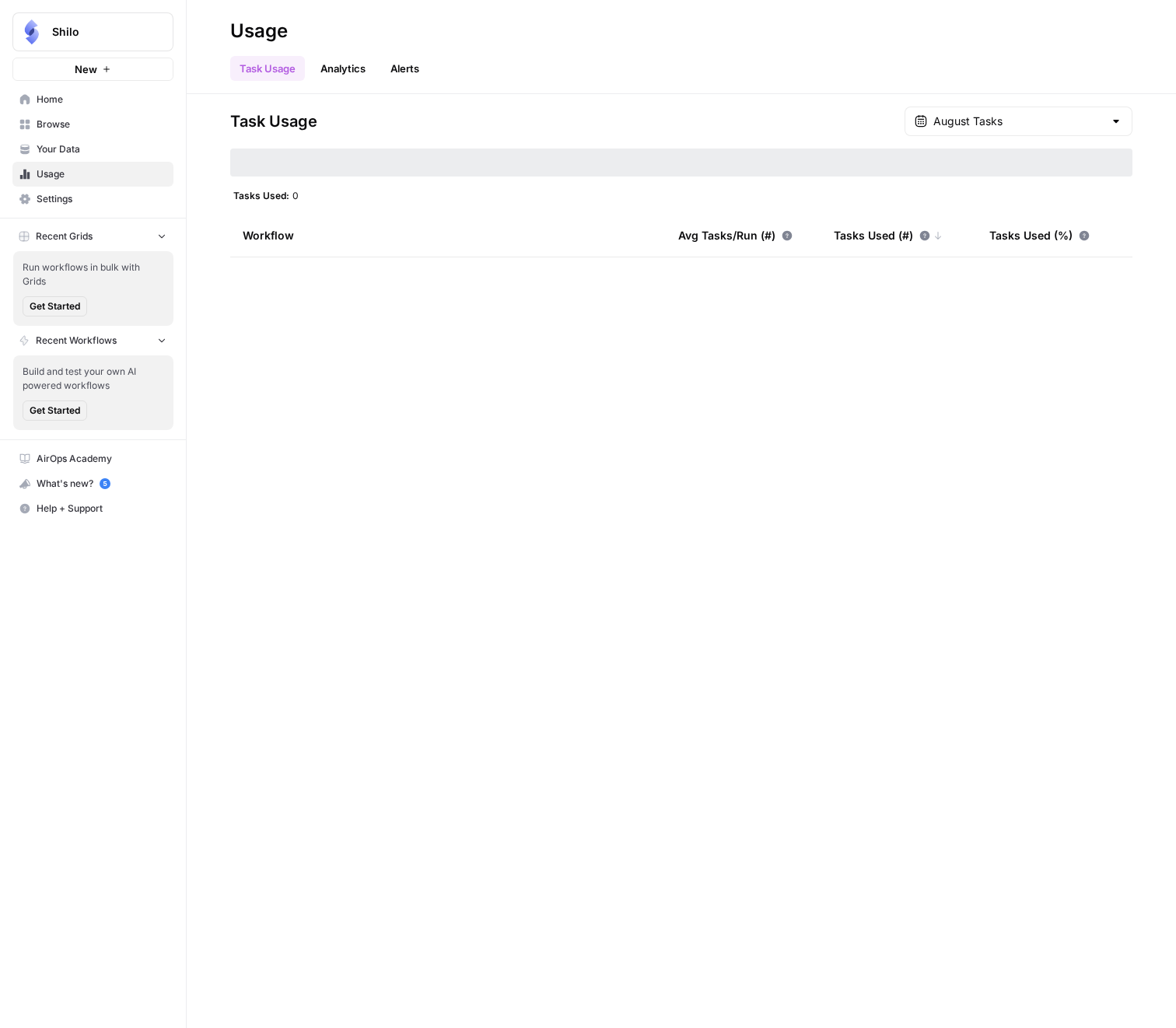
click at [78, 197] on span "Settings" at bounding box center [101, 199] width 130 height 14
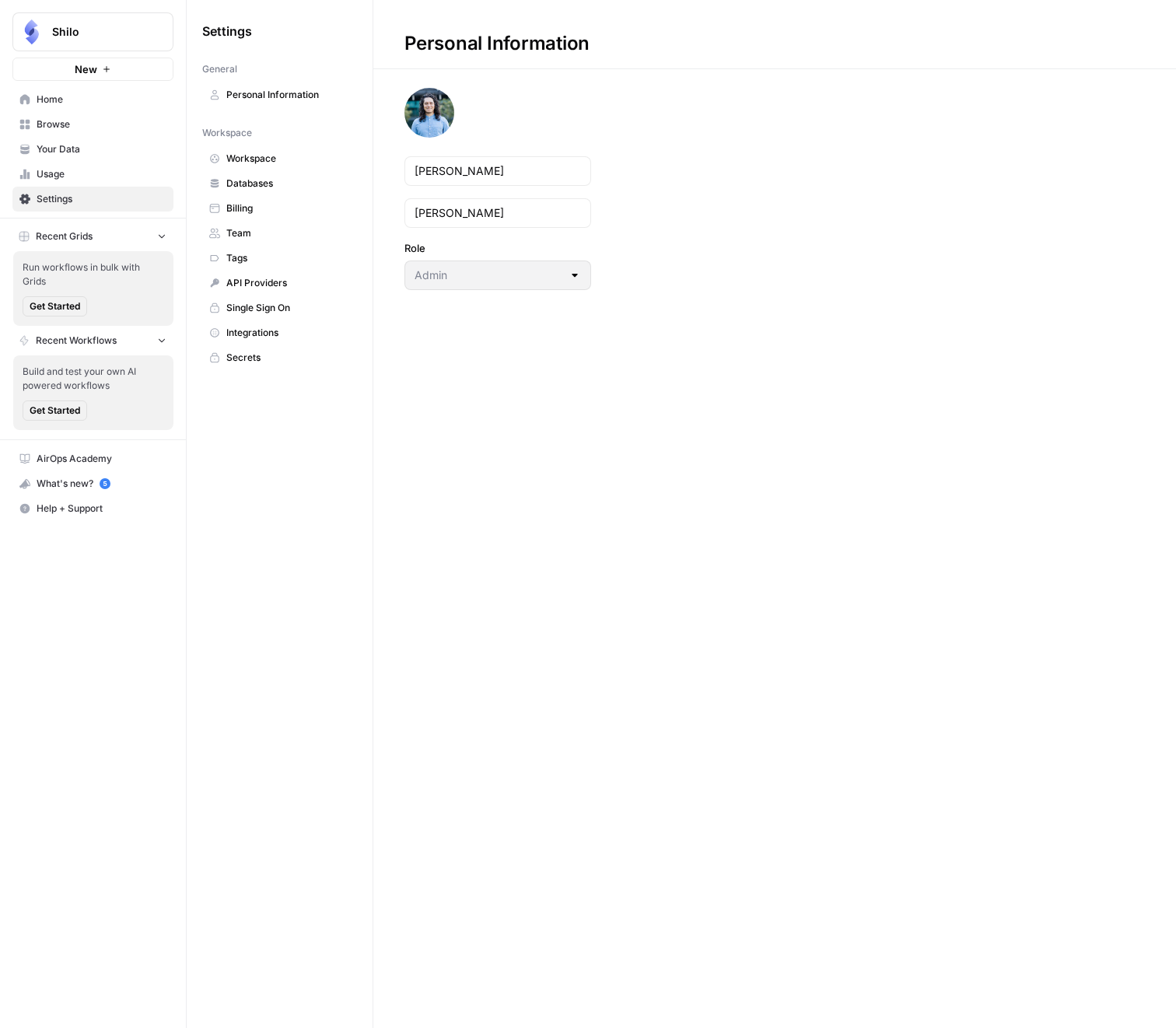
click at [103, 21] on button "Shilo" at bounding box center [92, 32] width 161 height 39
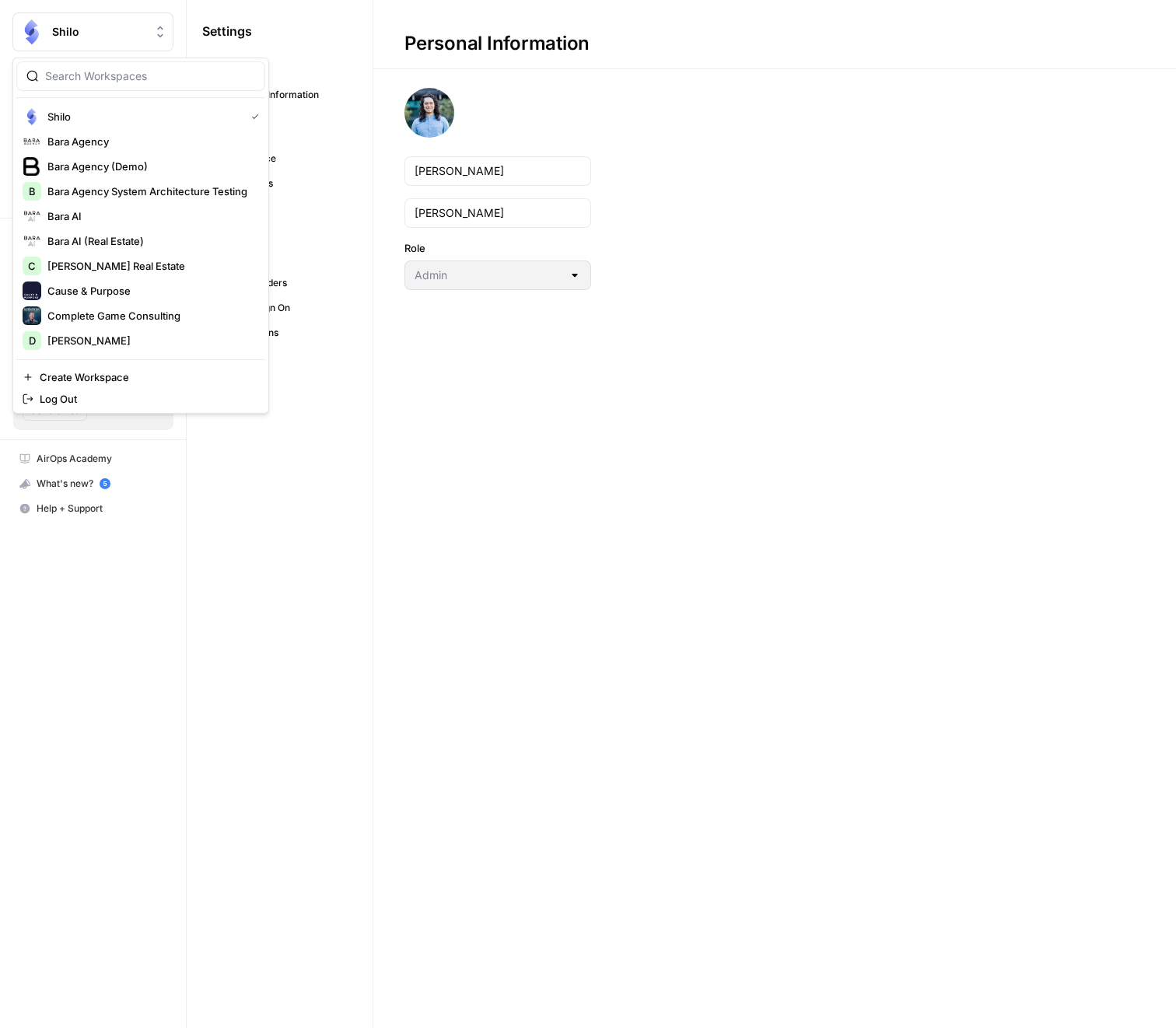
scroll to position [597, 0]
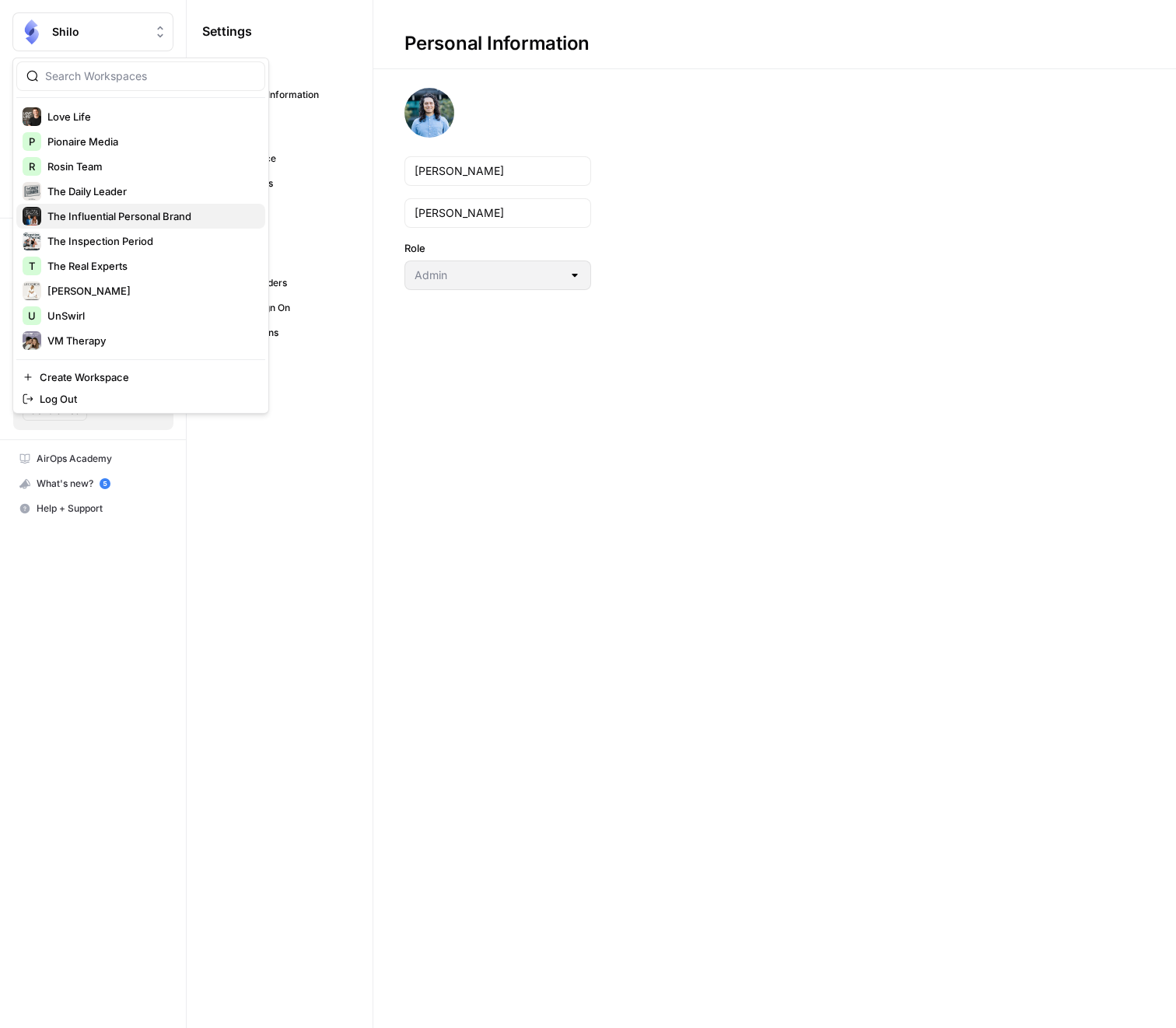
click at [153, 210] on span "The Influential Personal Brand" at bounding box center [149, 217] width 205 height 16
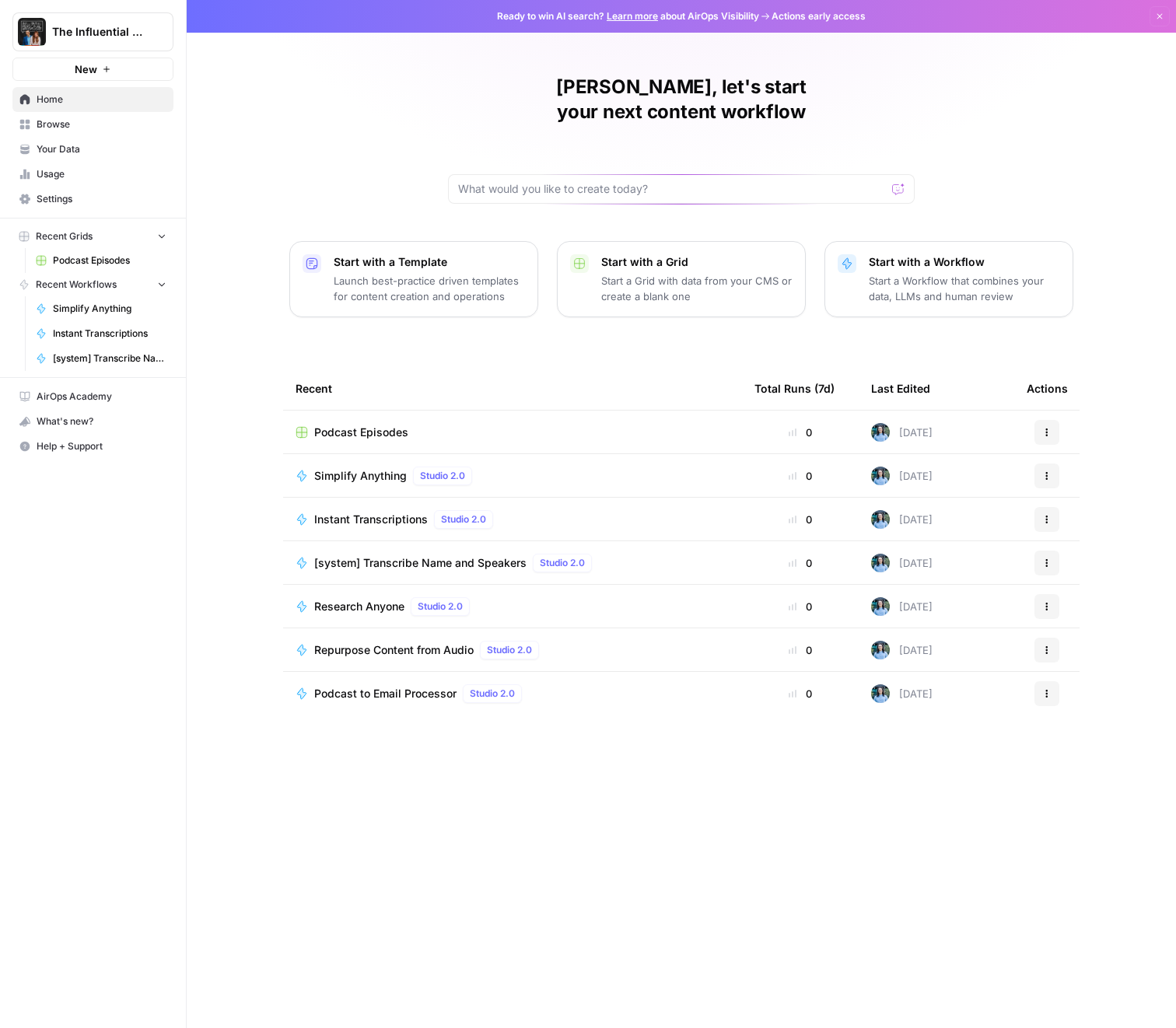
click at [92, 124] on span "Browse" at bounding box center [101, 124] width 130 height 14
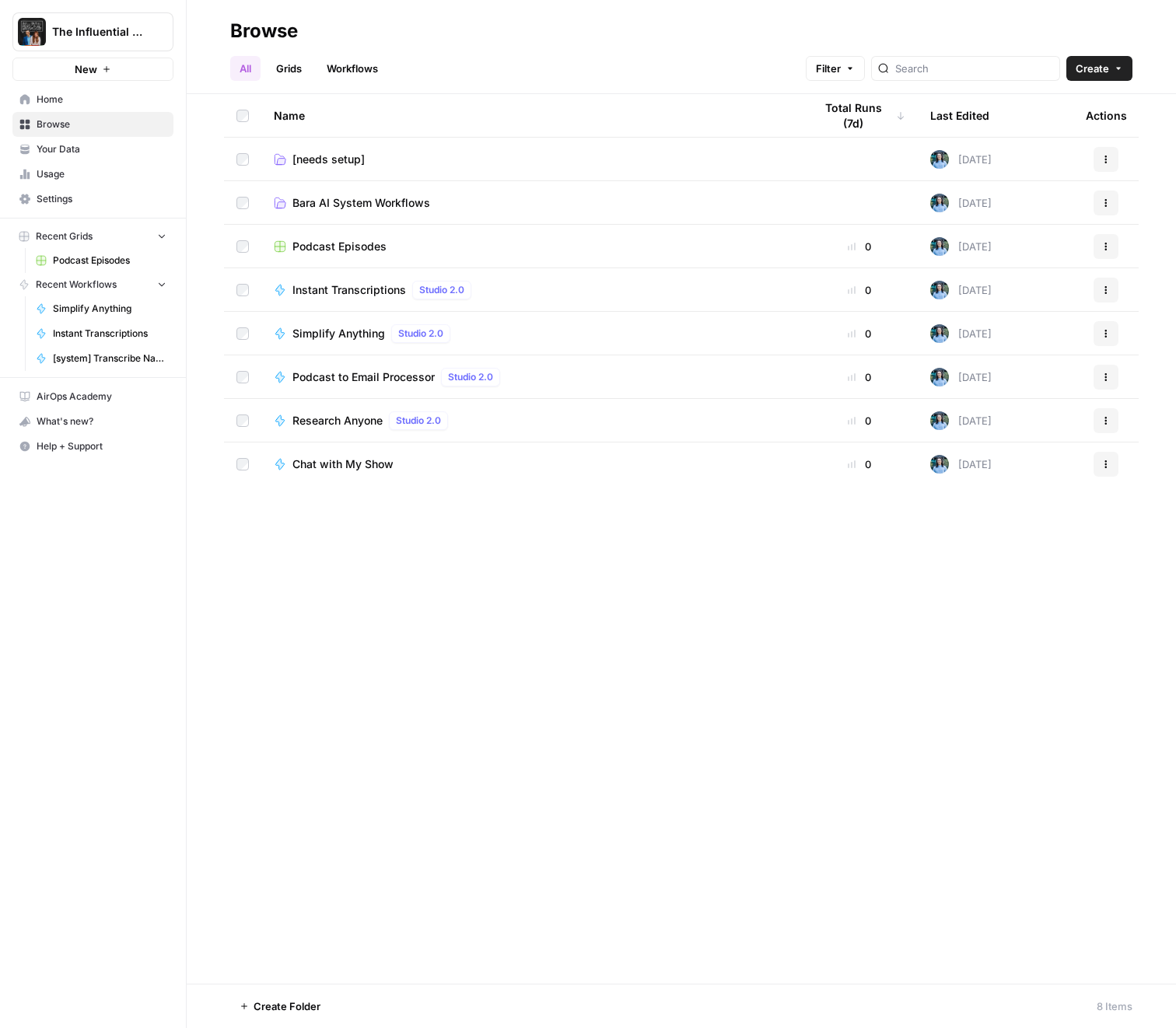
click at [92, 30] on span "The Influential Personal Brand" at bounding box center [100, 32] width 94 height 16
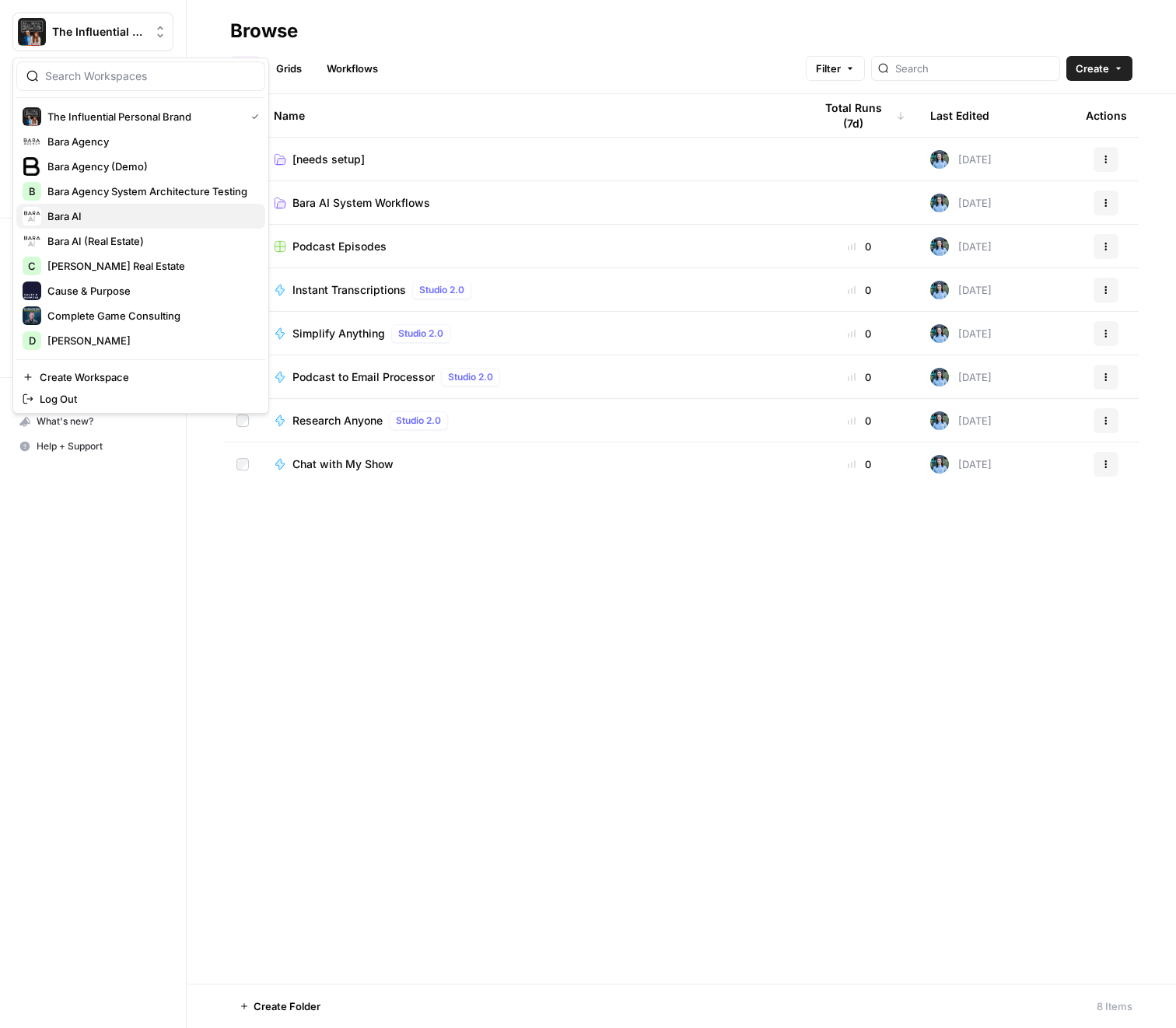
scroll to position [597, 0]
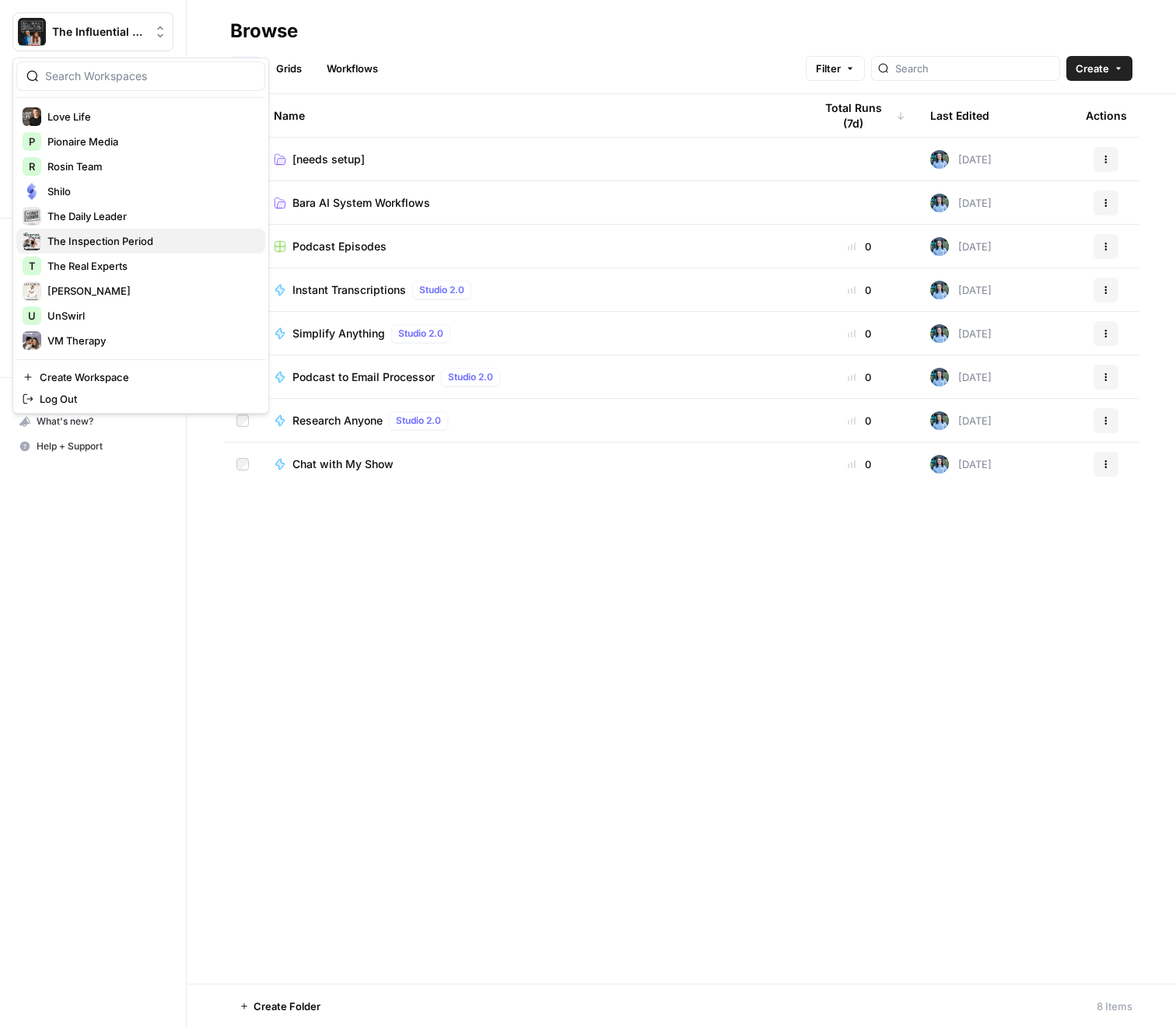
click at [128, 248] on span "The Inspection Period" at bounding box center [149, 242] width 205 height 16
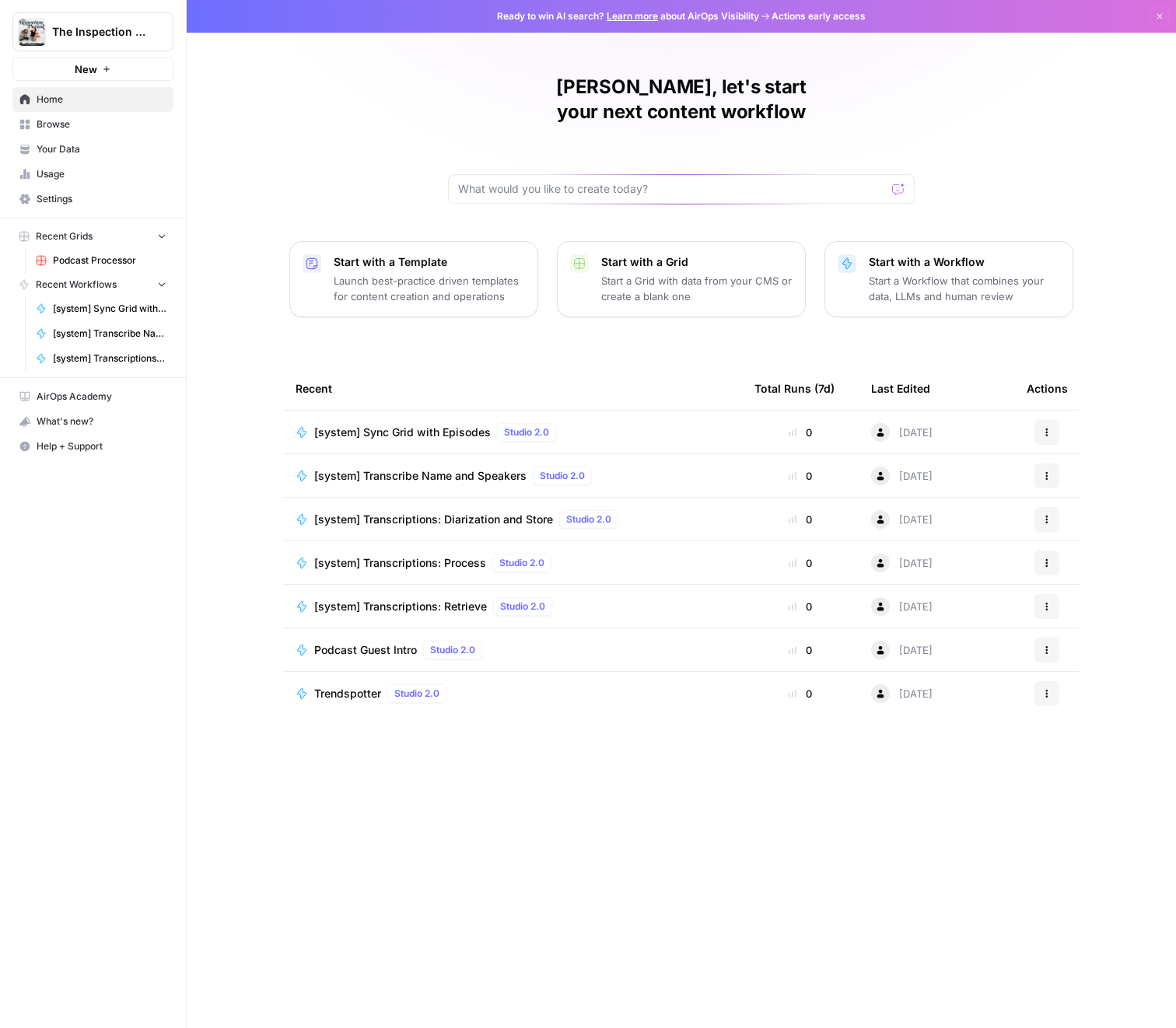
click at [84, 120] on span "Browse" at bounding box center [101, 124] width 130 height 14
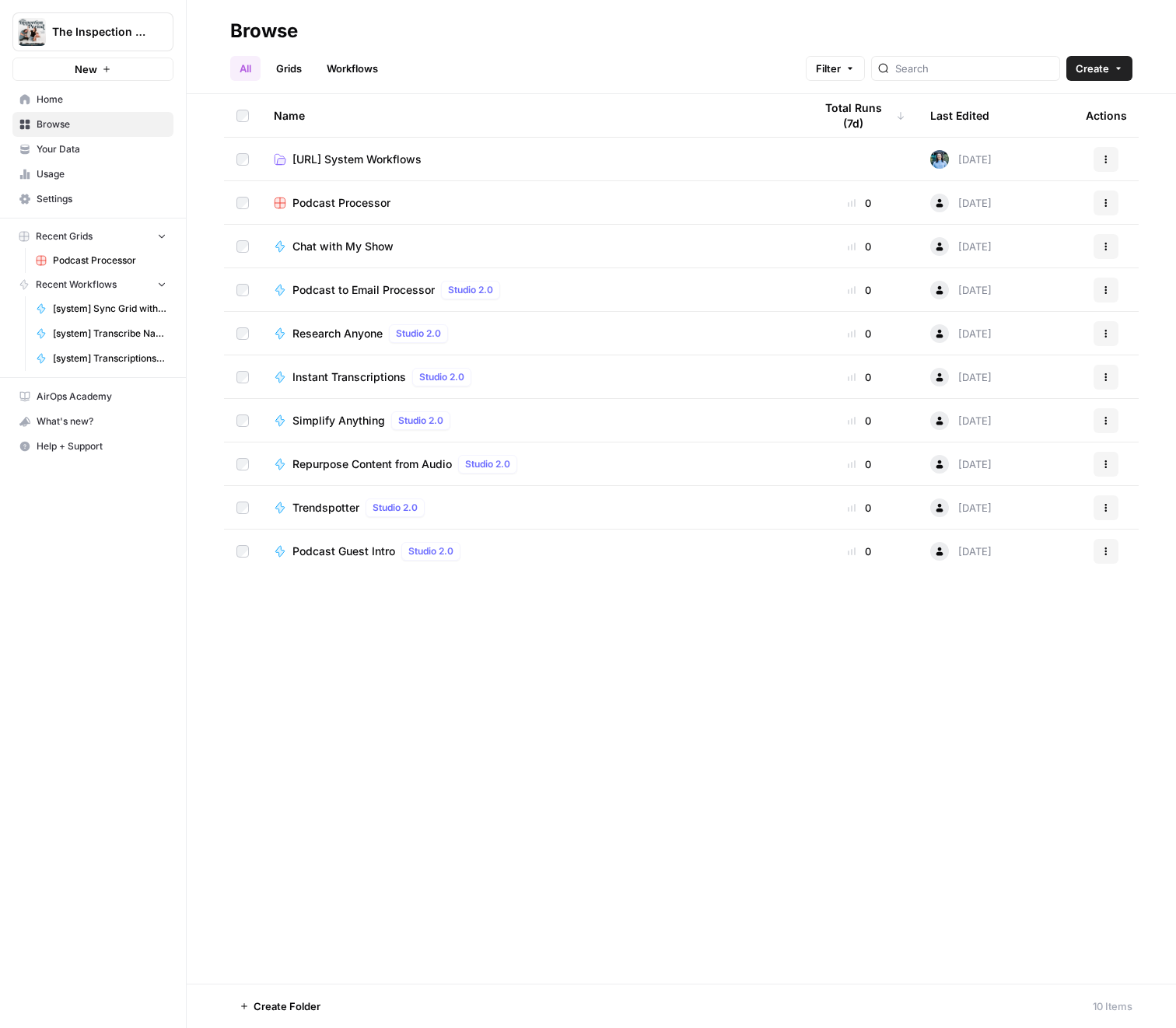
click at [377, 207] on span "Podcast Processor" at bounding box center [341, 203] width 98 height 16
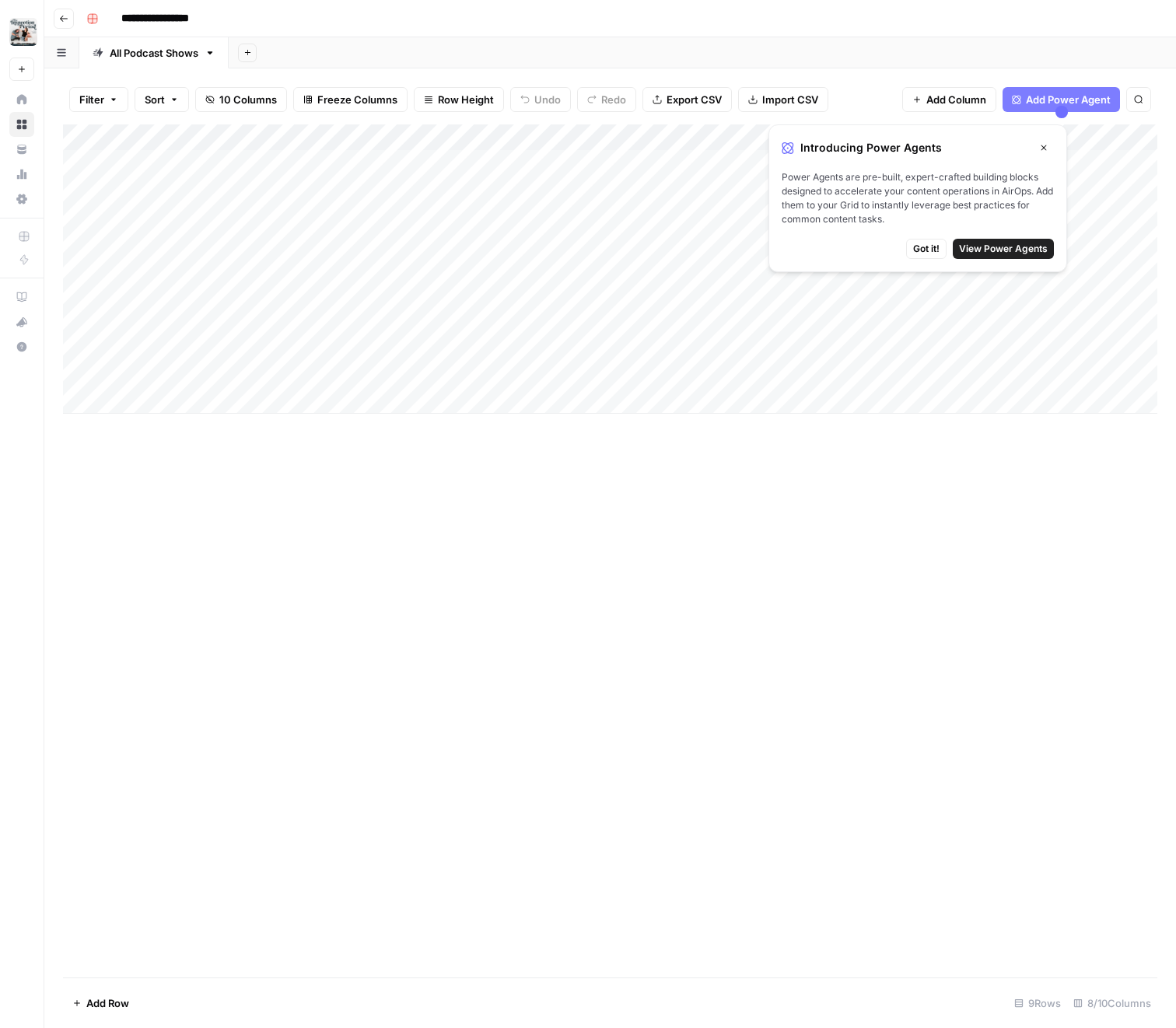
click at [924, 250] on span "Got it!" at bounding box center [926, 249] width 27 height 14
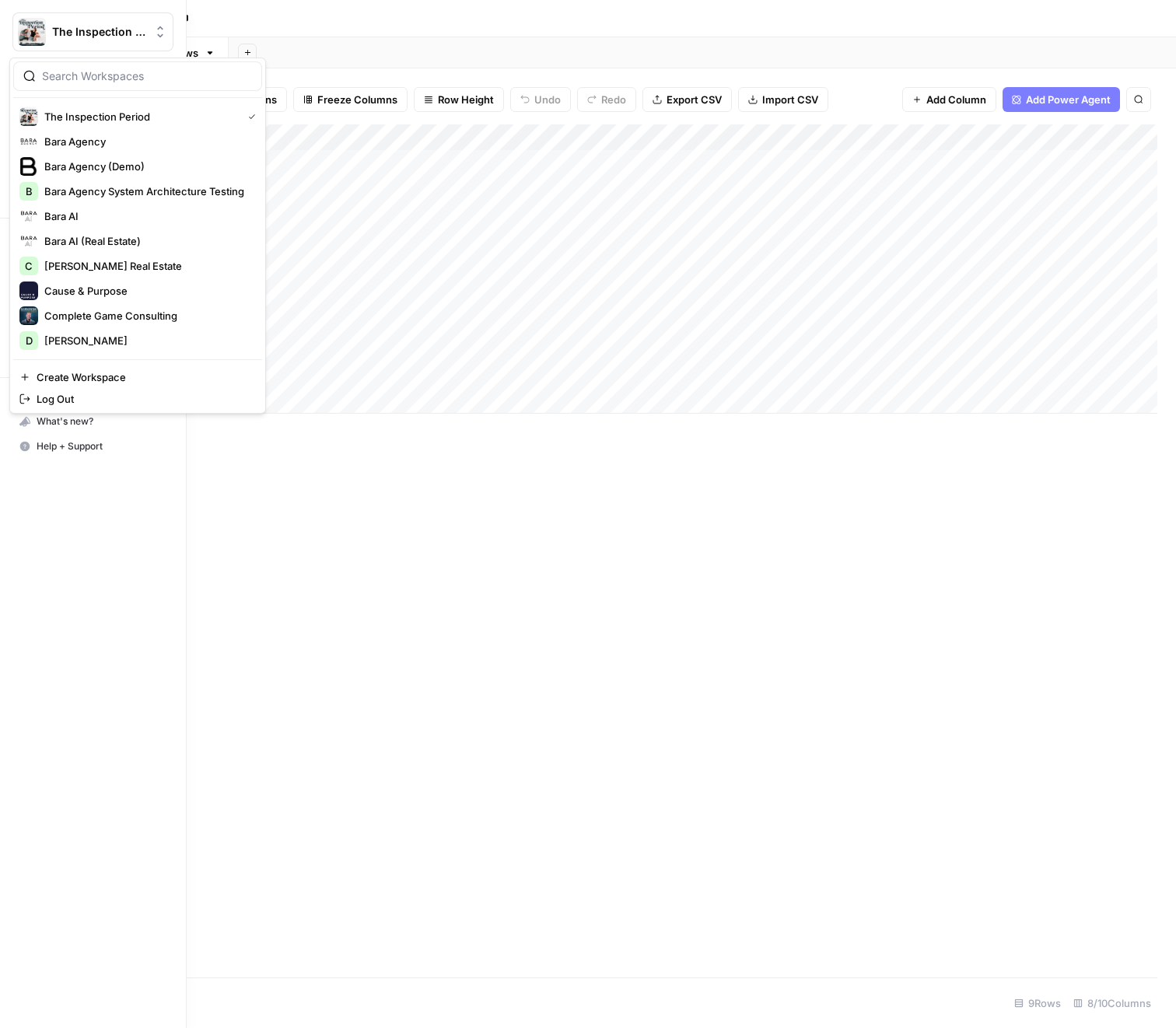
click at [31, 35] on img "Workspace: The Inspection Period" at bounding box center [32, 32] width 28 height 28
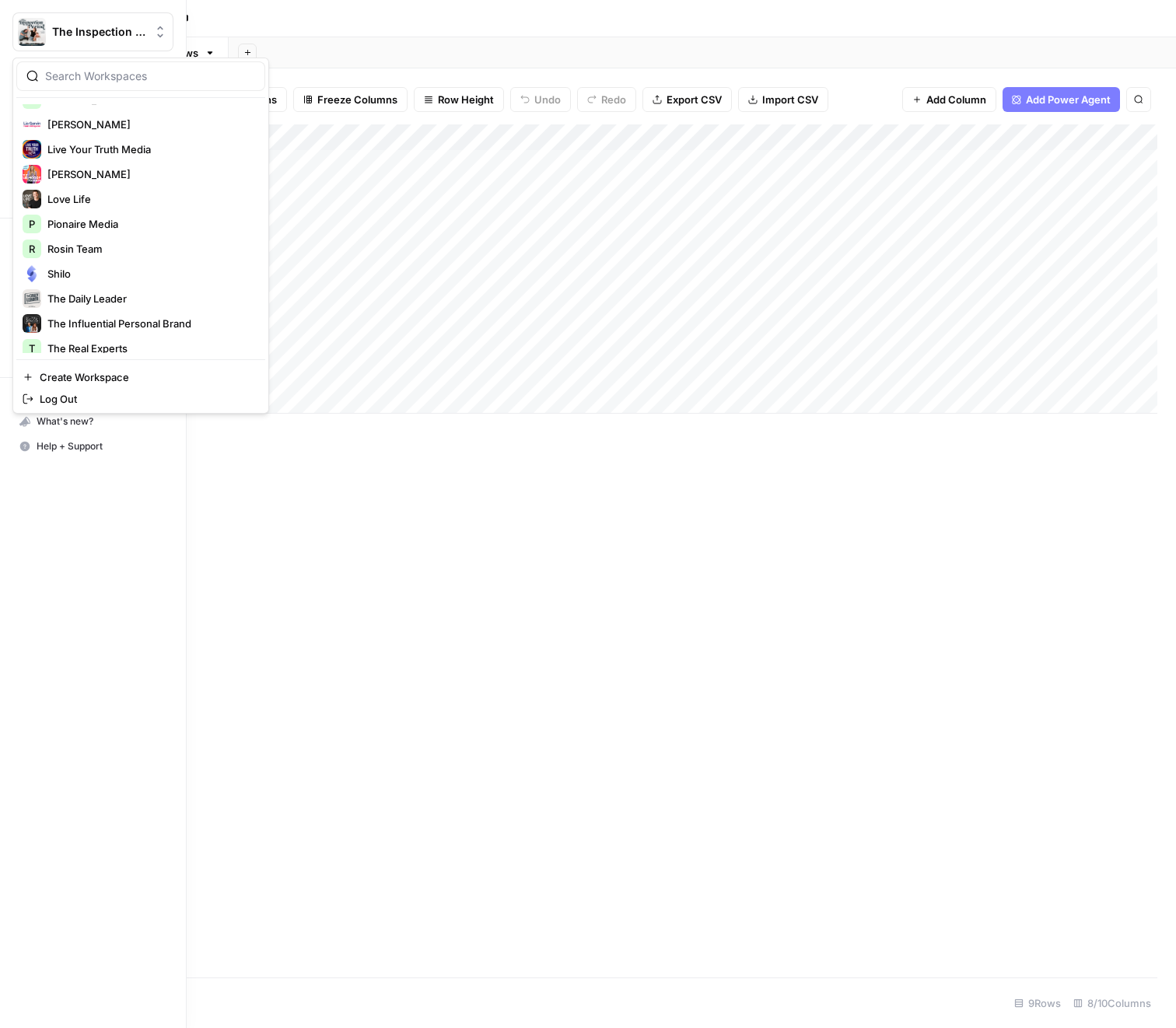
scroll to position [597, 0]
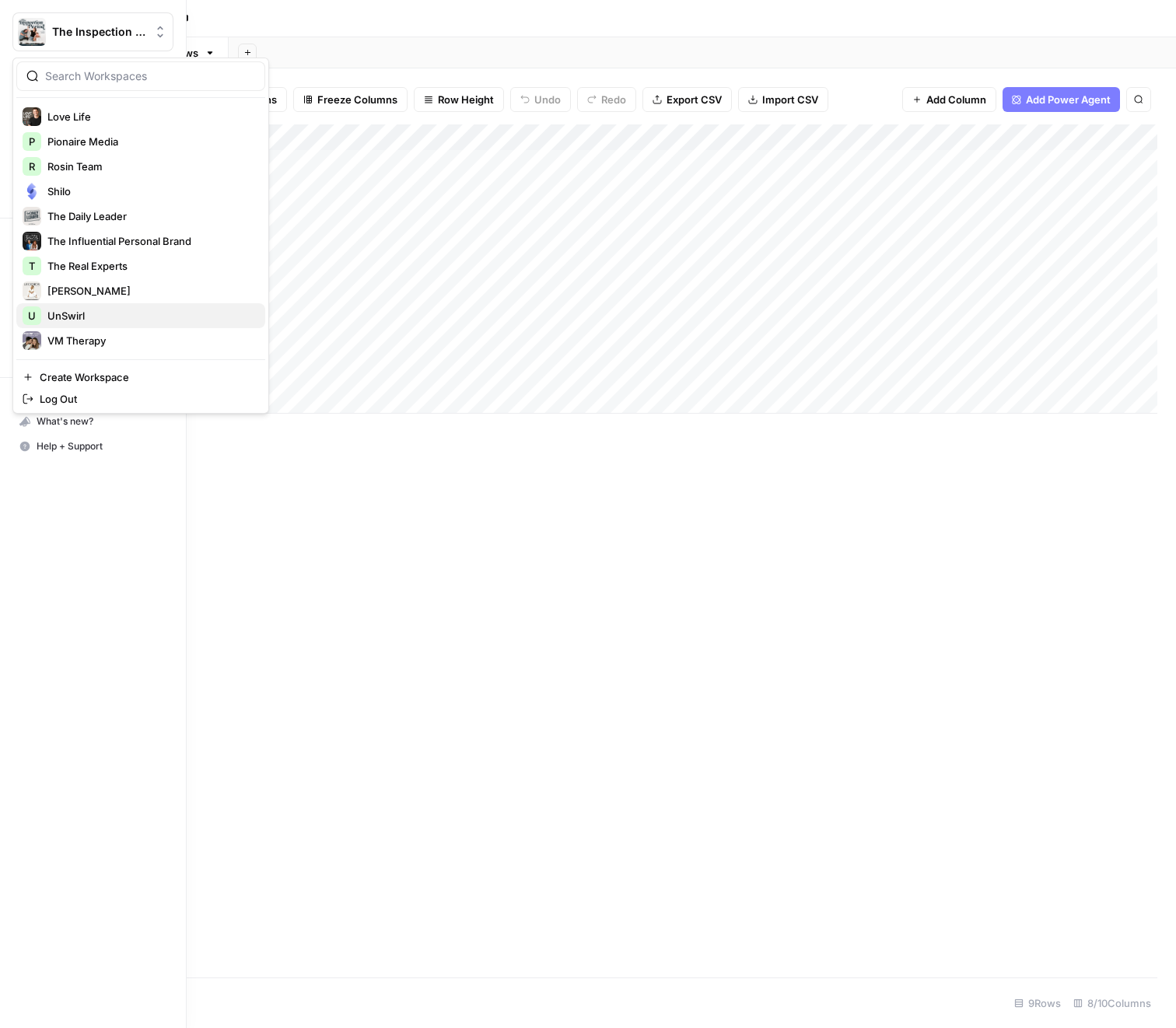
click at [104, 320] on span "UnSwirl" at bounding box center [149, 316] width 205 height 16
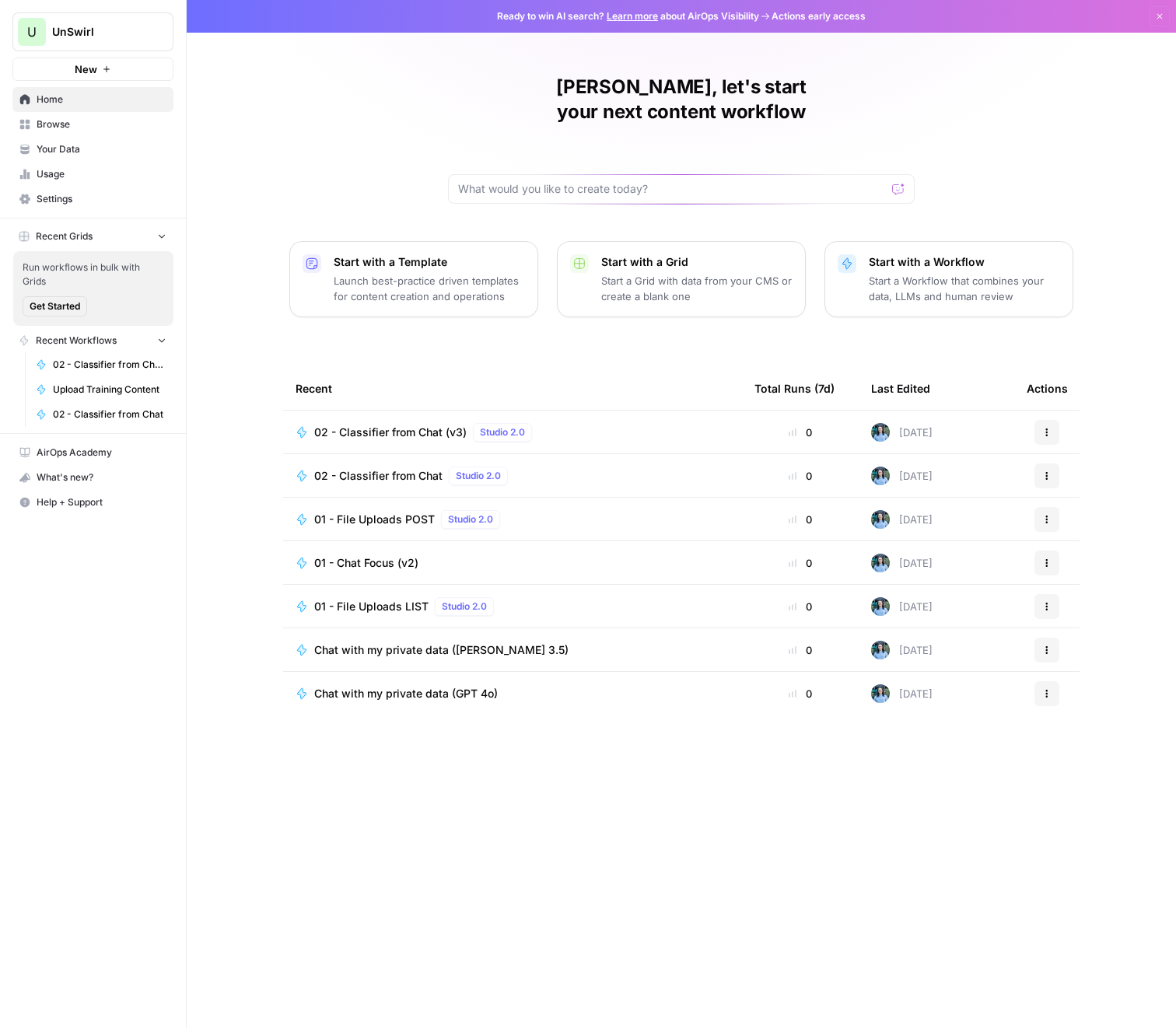
click at [56, 117] on span "Browse" at bounding box center [101, 124] width 130 height 14
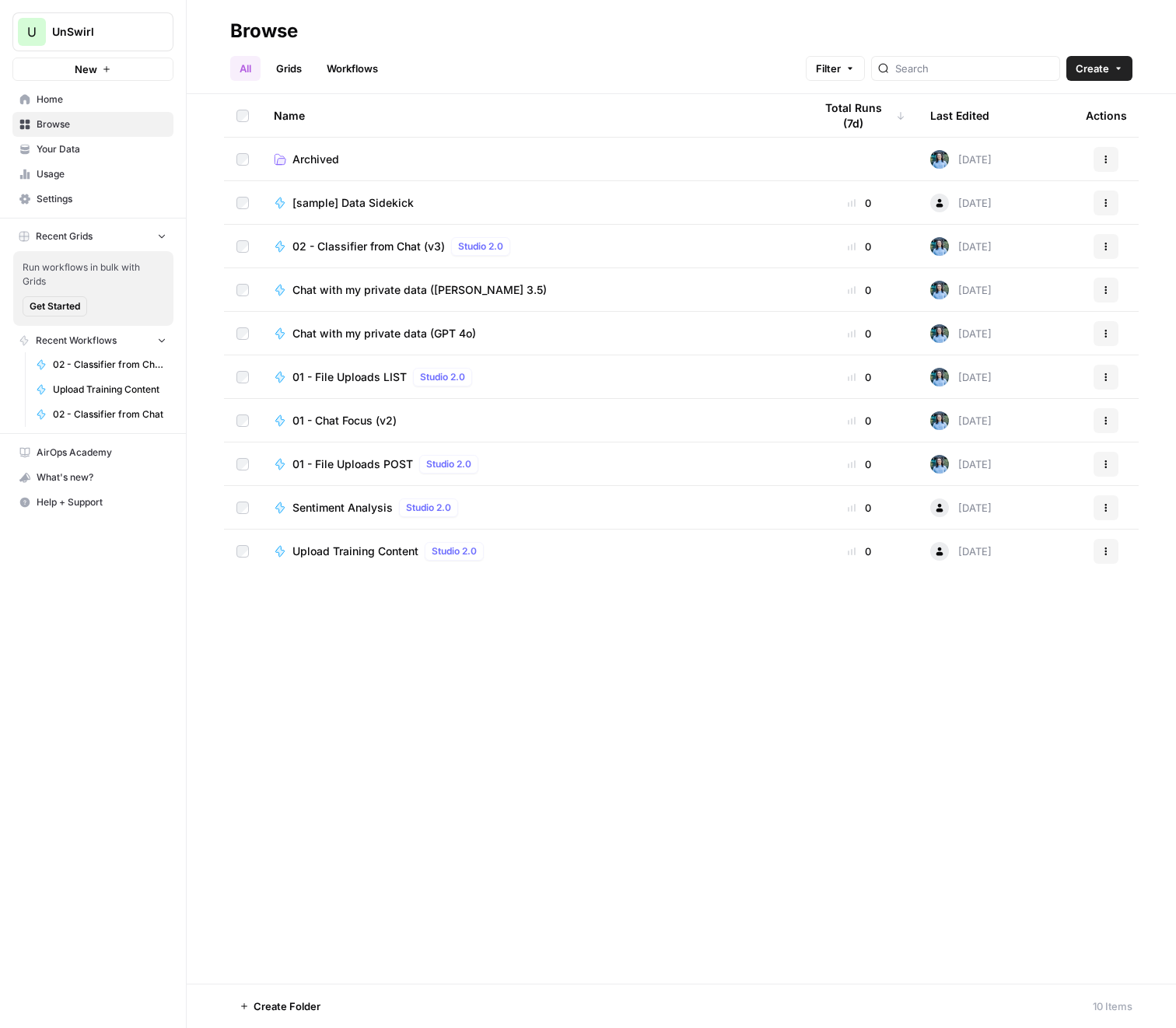
click at [70, 28] on span "UnSwirl" at bounding box center [100, 32] width 94 height 16
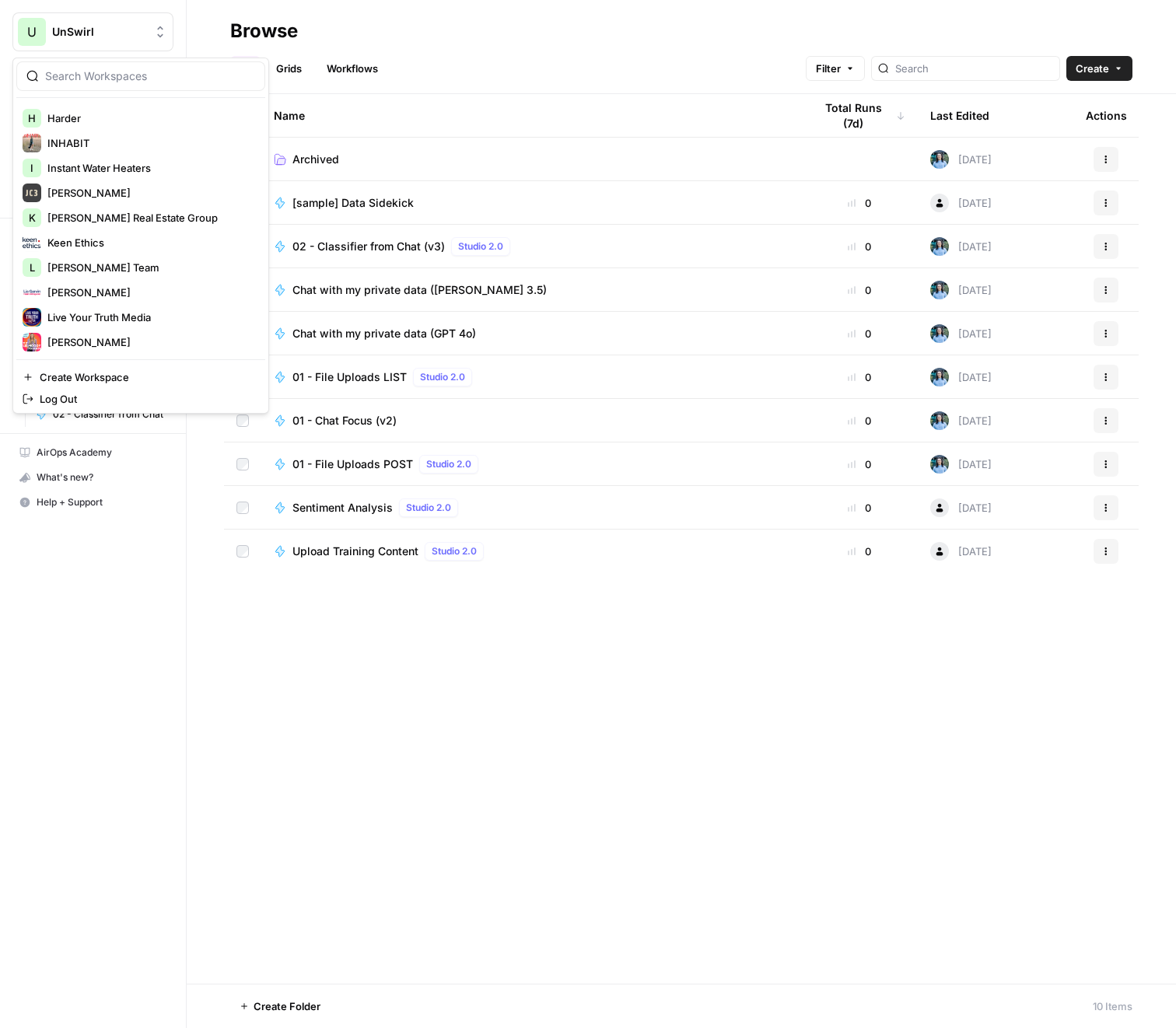
scroll to position [347, 0]
click at [138, 190] on span "[PERSON_NAME]" at bounding box center [149, 192] width 205 height 16
